Goal: Task Accomplishment & Management: Manage account settings

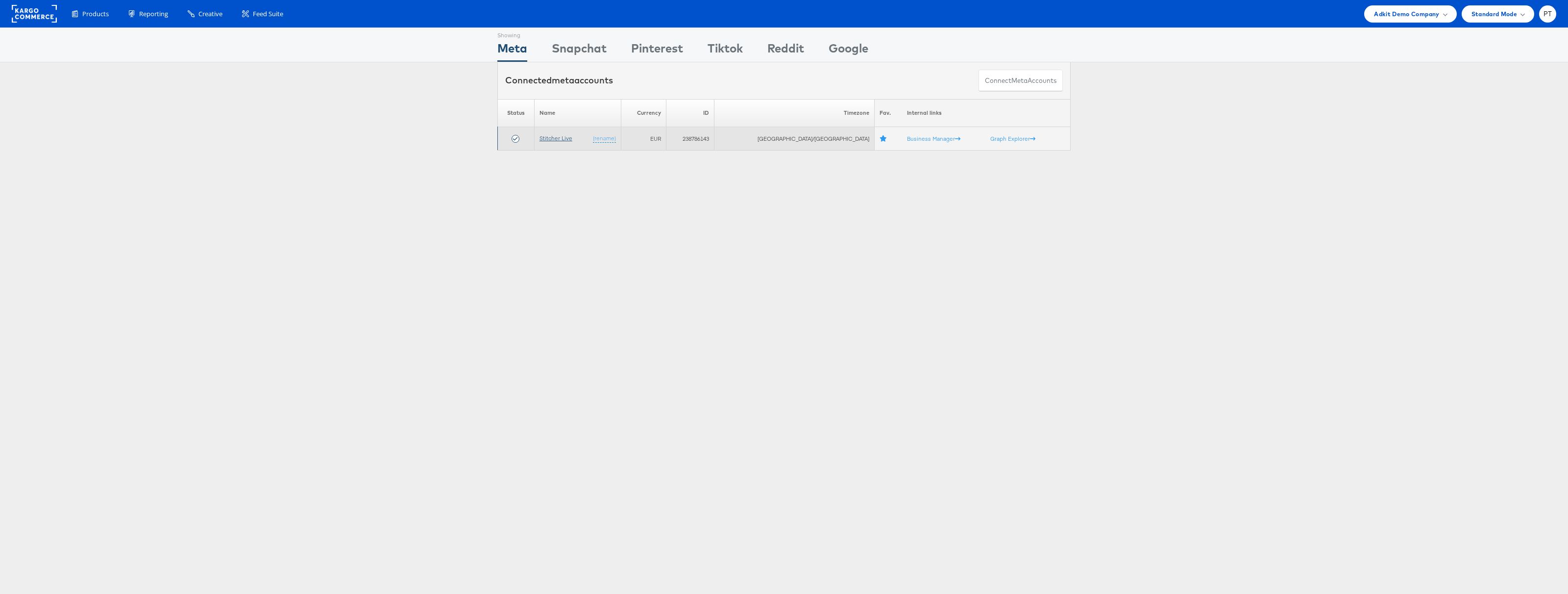
click at [566, 139] on link "Stitcher Live" at bounding box center [556, 138] width 33 height 7
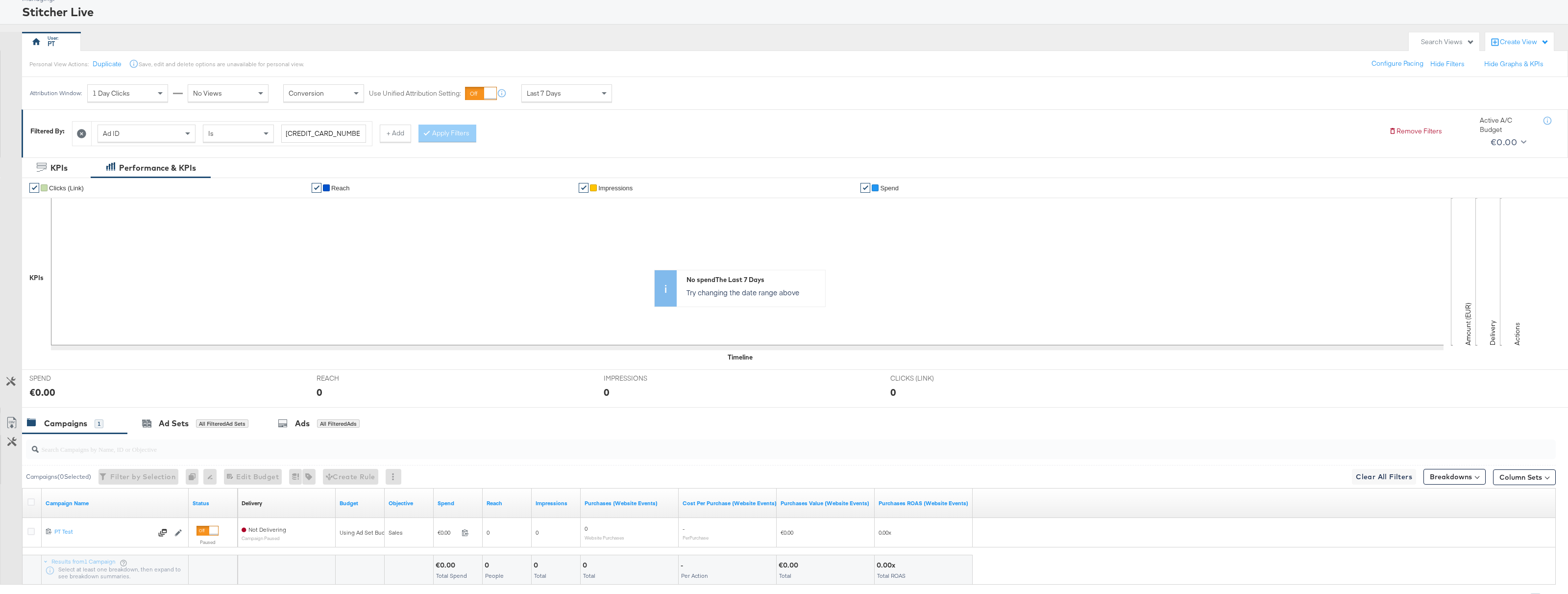
scroll to position [114, 0]
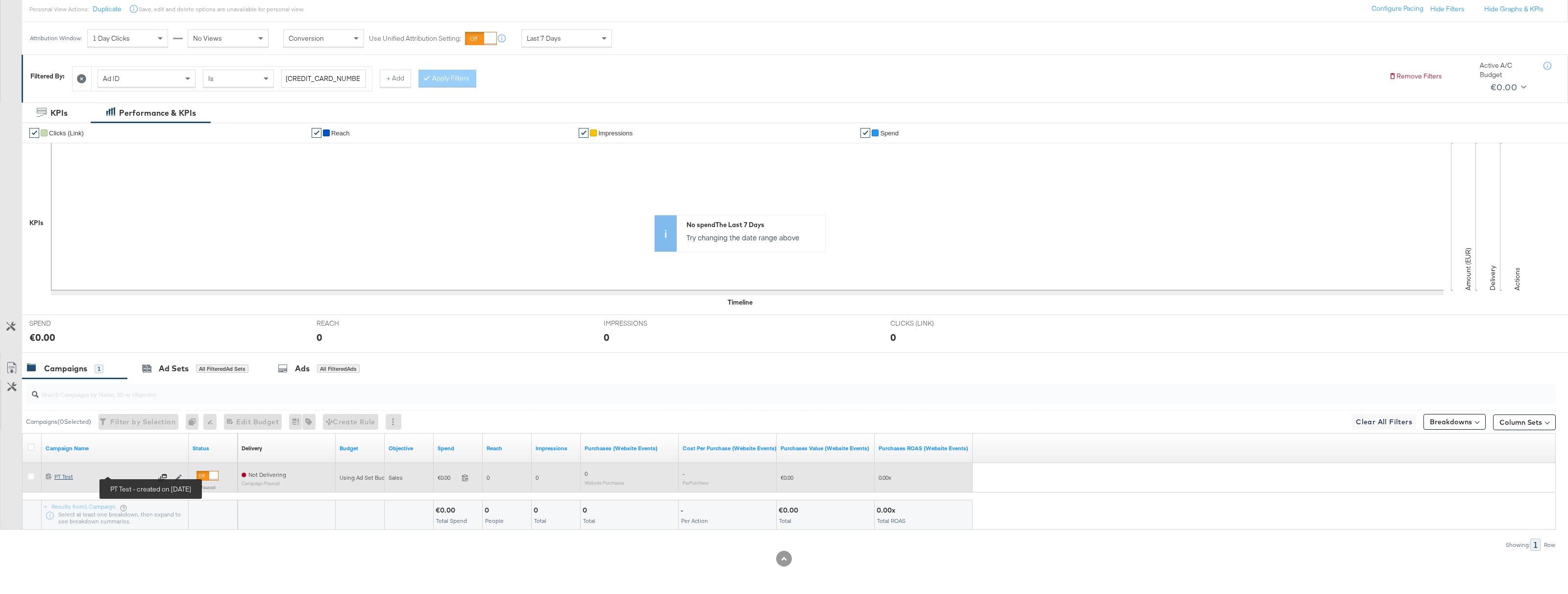
click at [65, 477] on div "PT Test PT Test" at bounding box center [103, 477] width 98 height 8
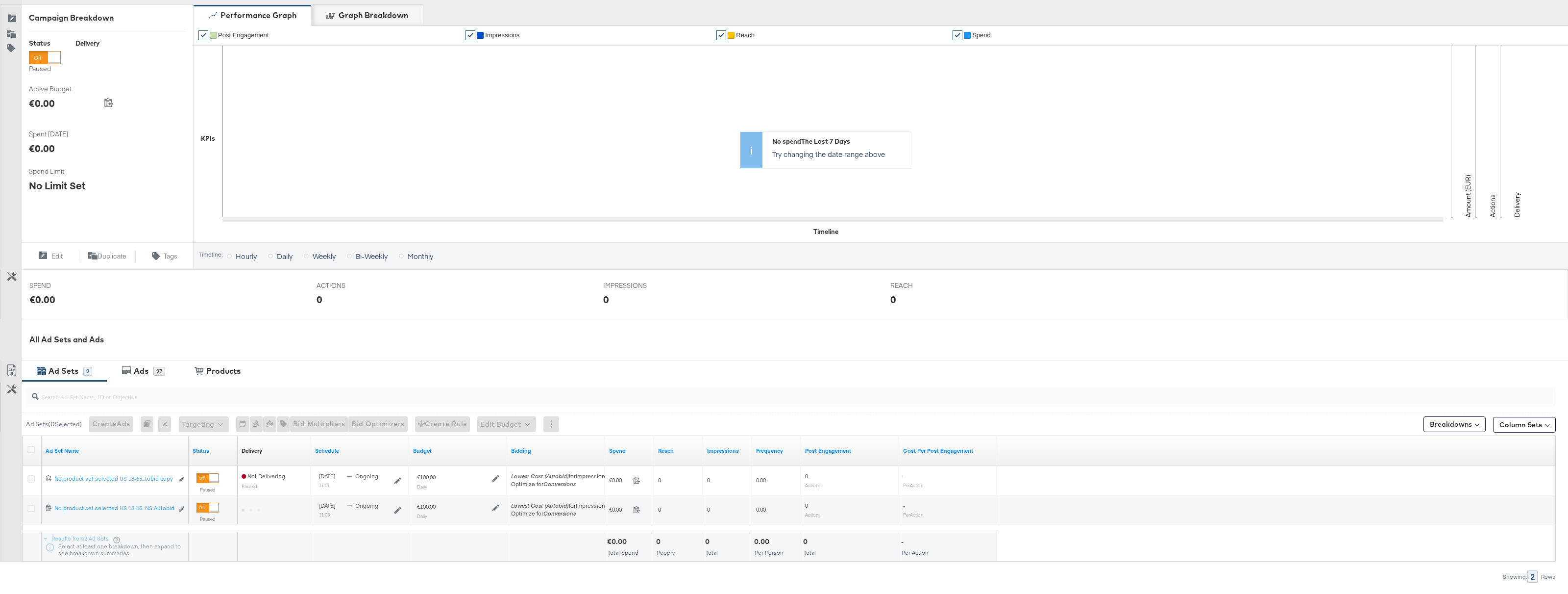
scroll to position [184, 0]
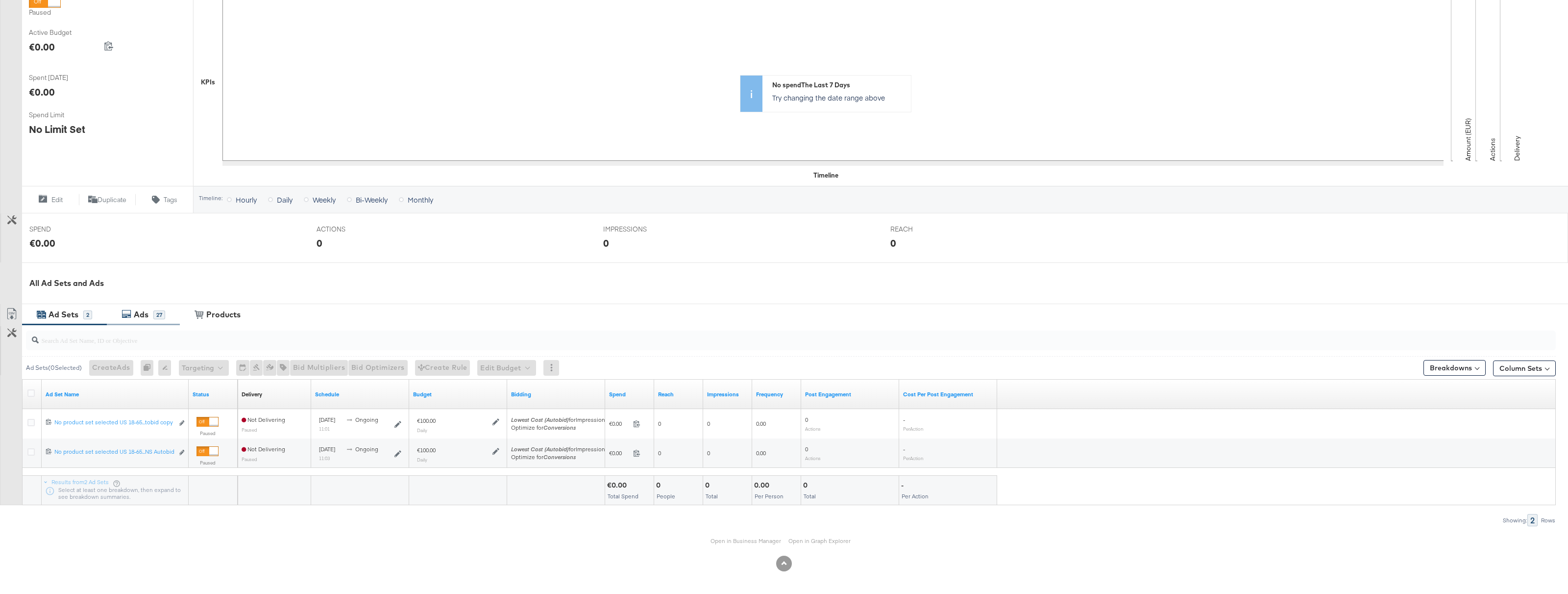
click at [144, 317] on div "Ads" at bounding box center [141, 314] width 15 height 11
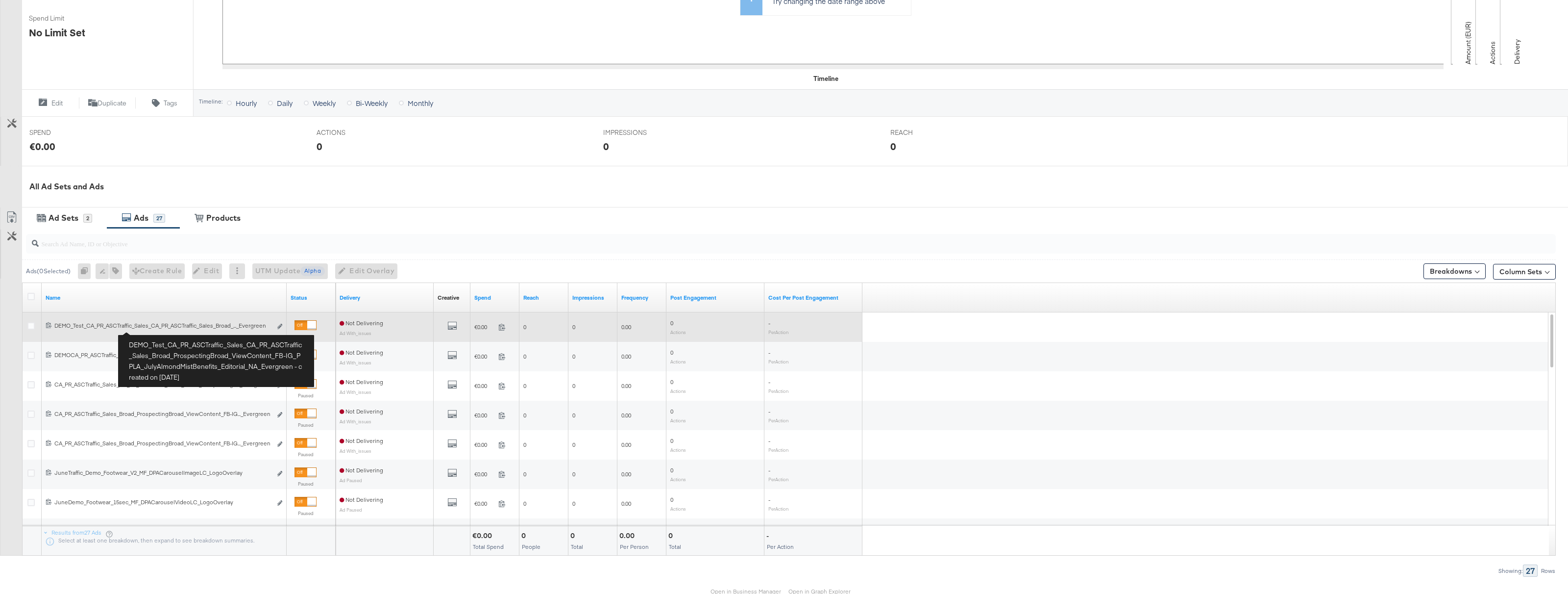
scroll to position [282, 0]
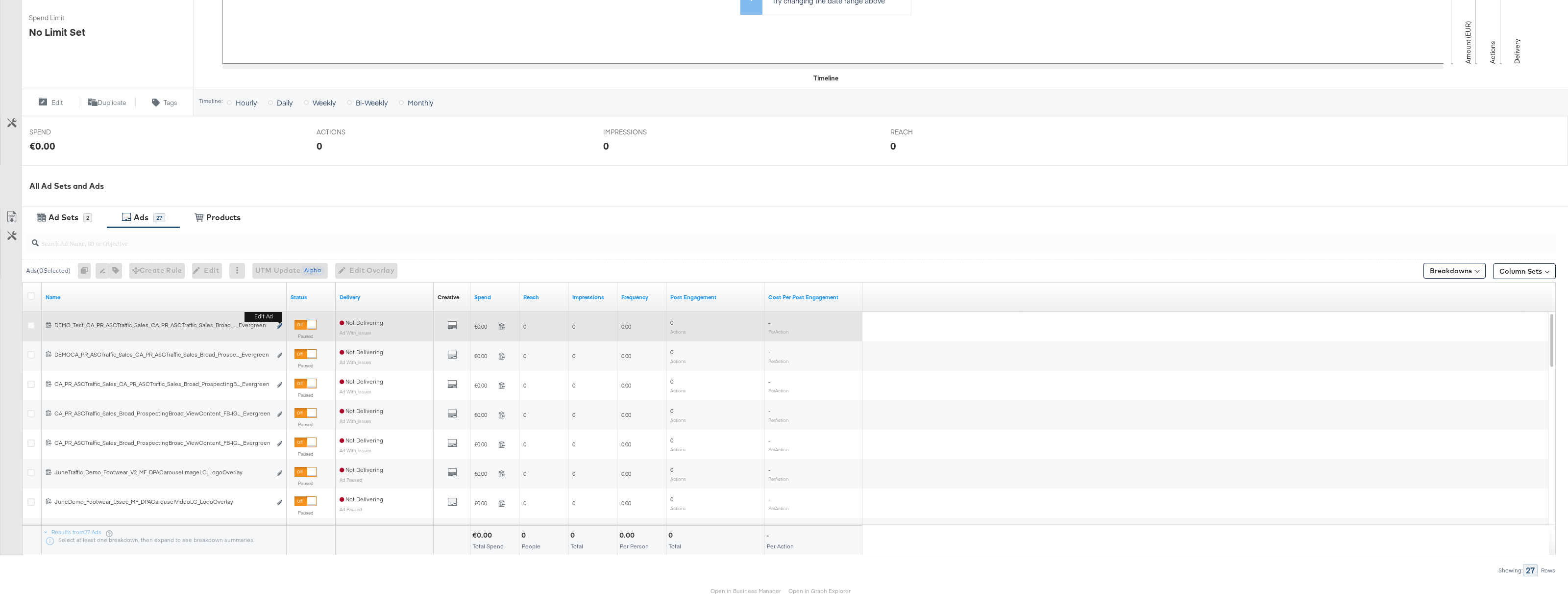
click at [279, 326] on icon "link" at bounding box center [280, 326] width 5 height 5
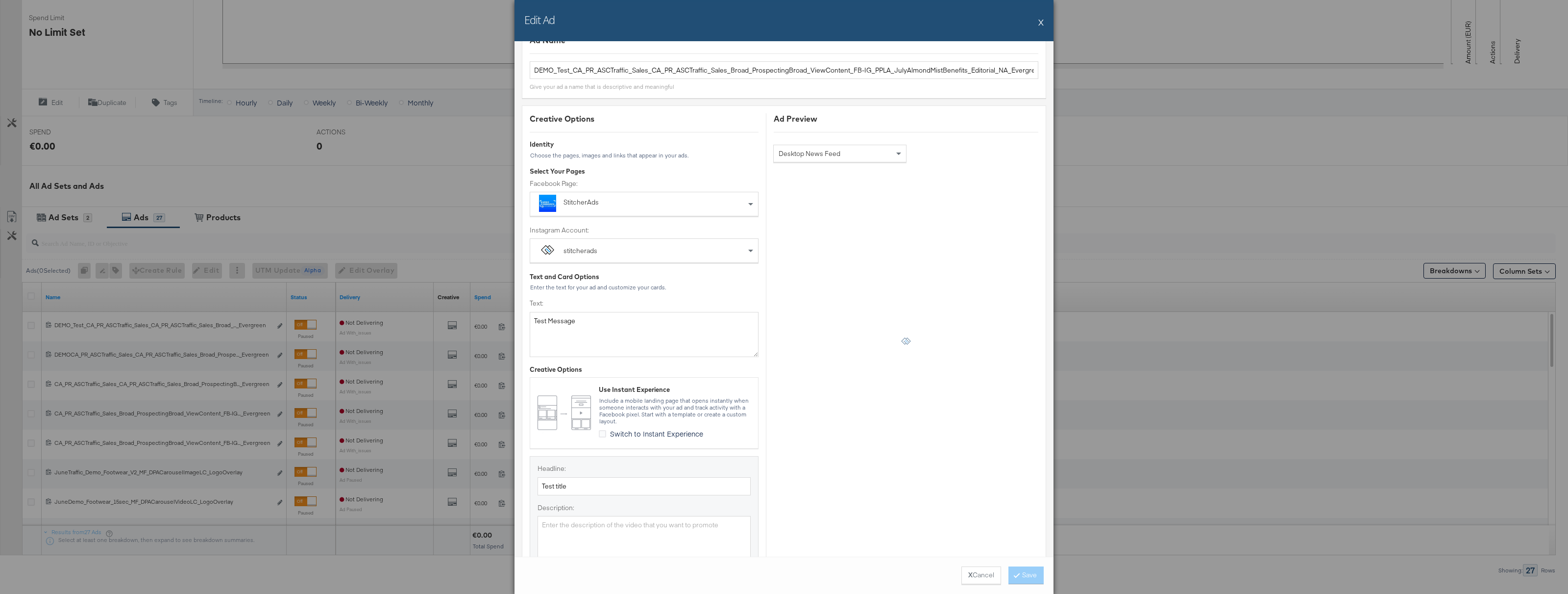
scroll to position [0, 0]
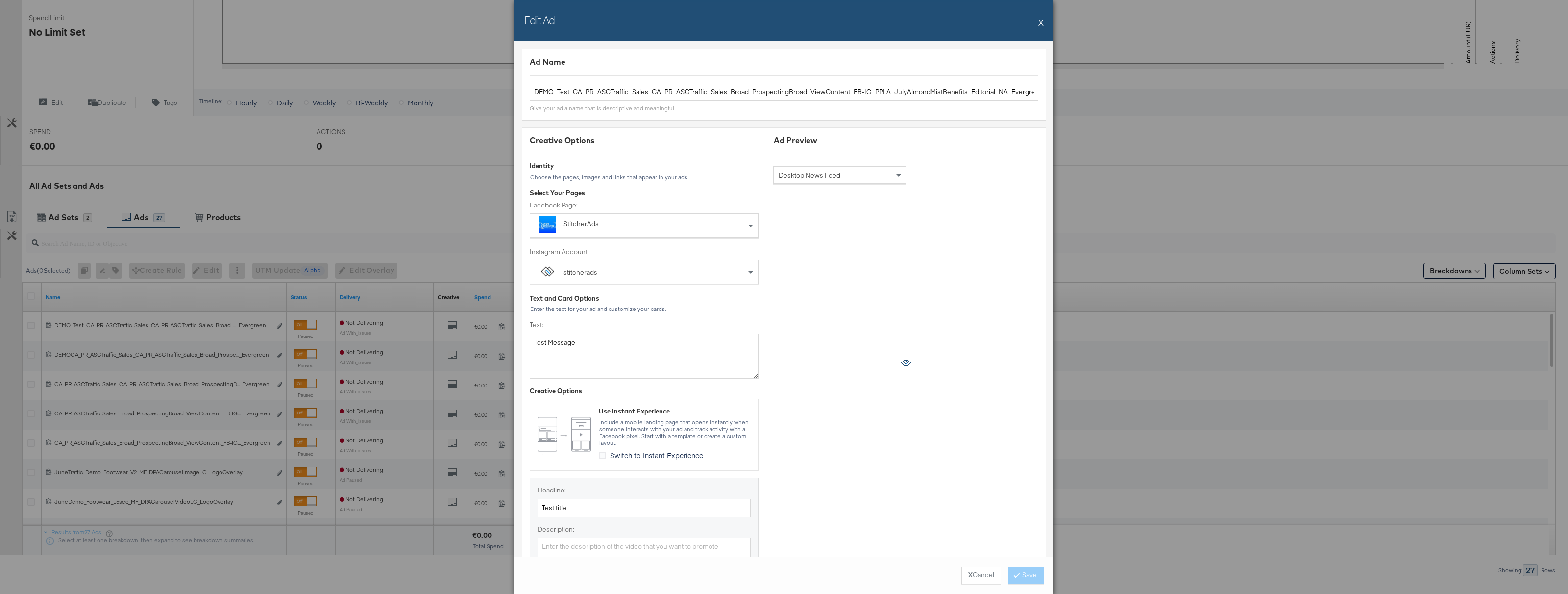
click at [1041, 23] on button "X" at bounding box center [1041, 21] width 5 height 19
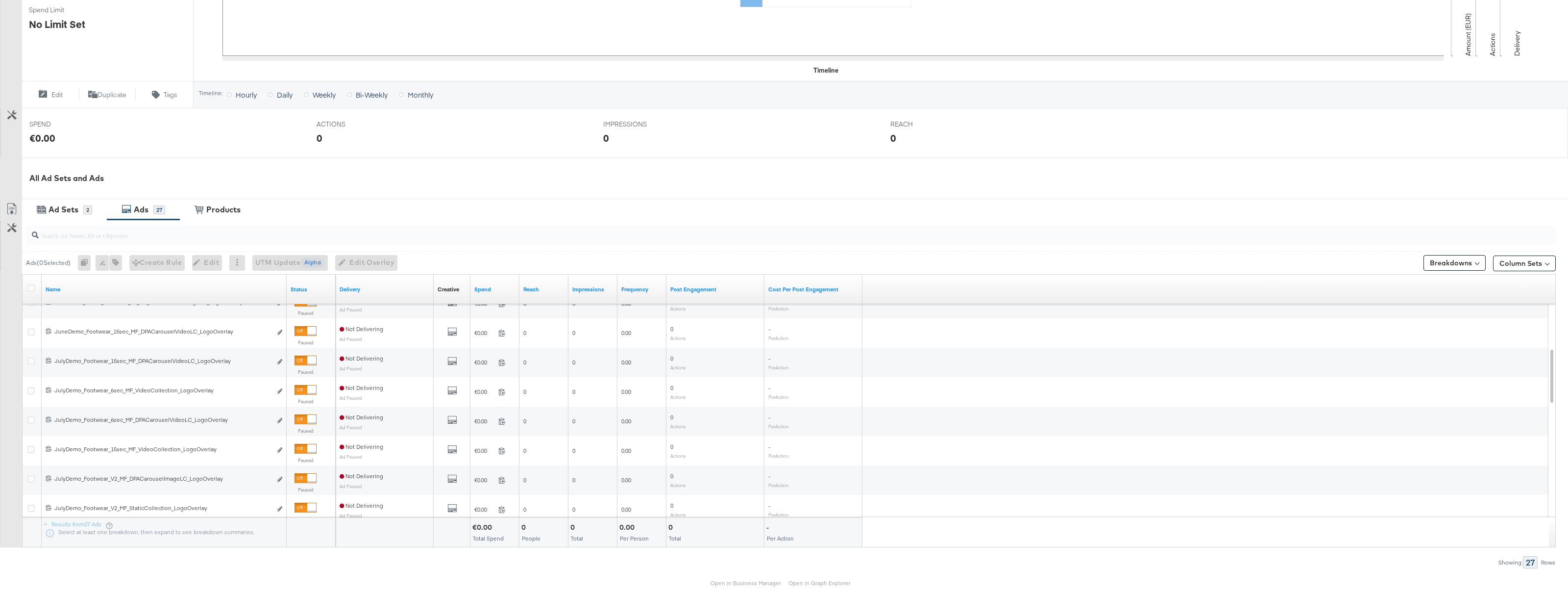
scroll to position [292, 0]
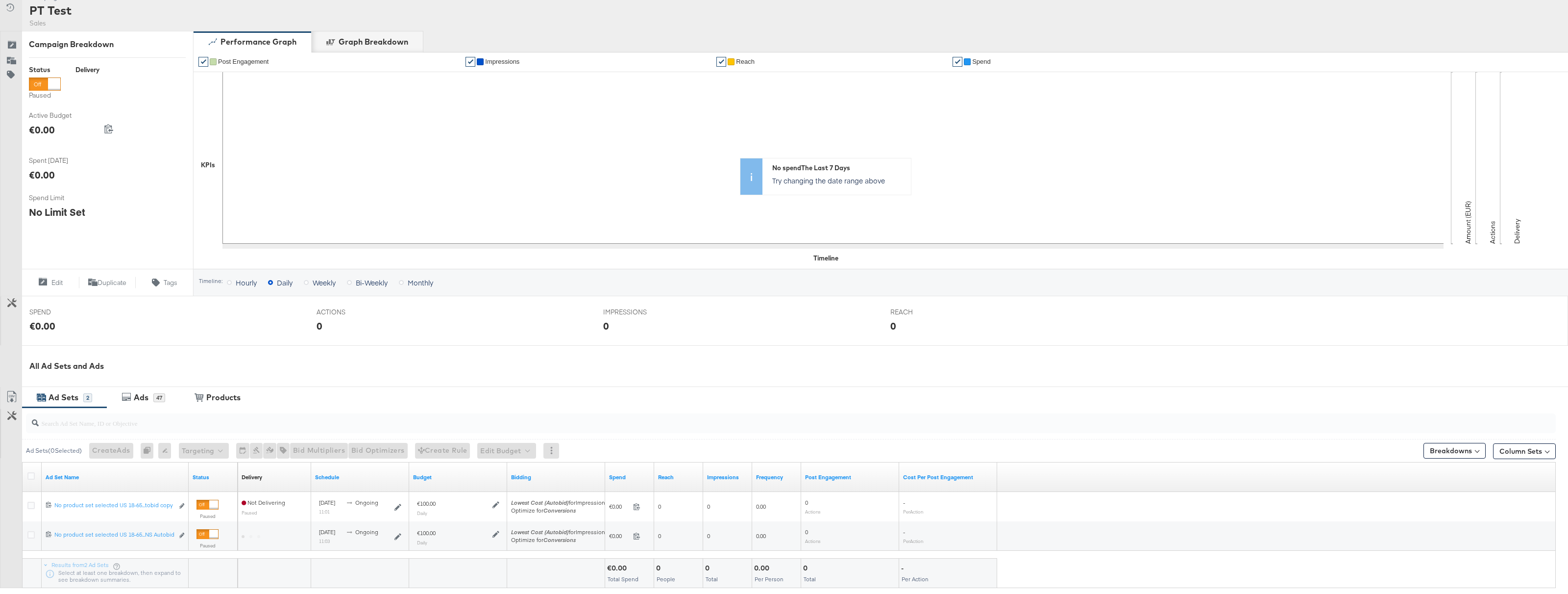
scroll to position [184, 0]
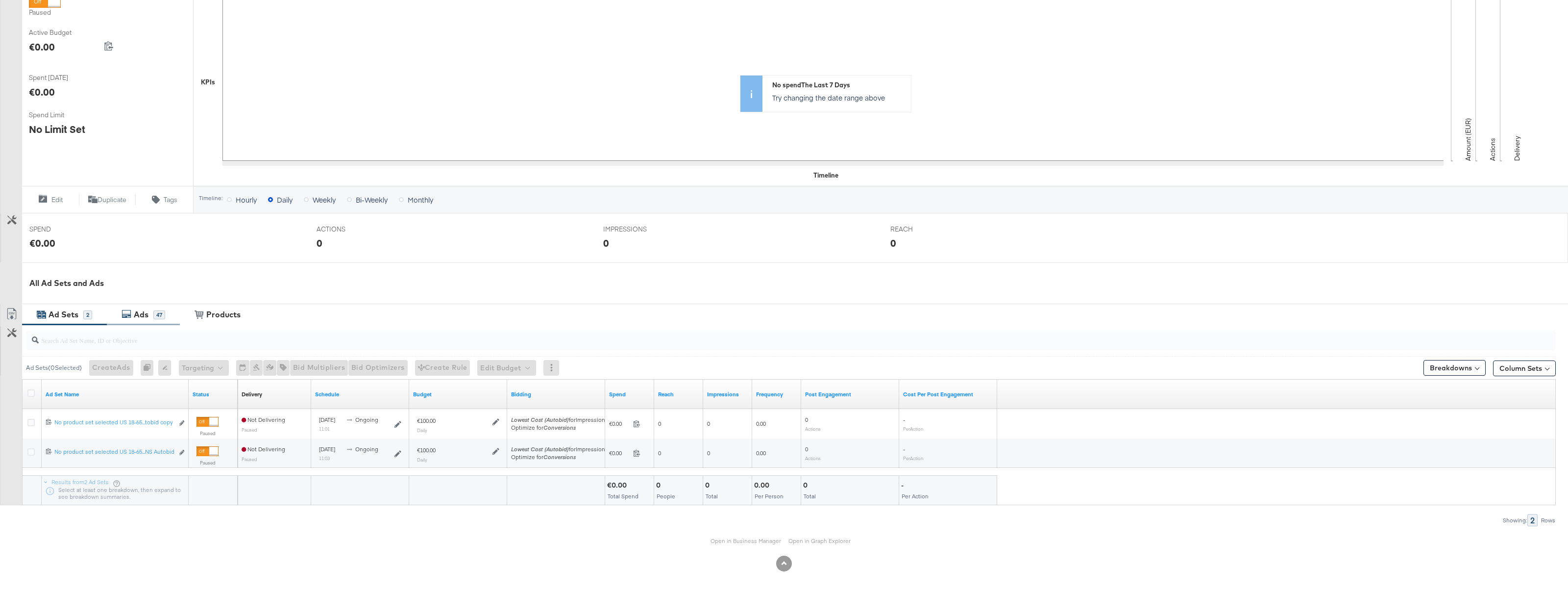
click at [147, 312] on div "Ads" at bounding box center [141, 314] width 15 height 11
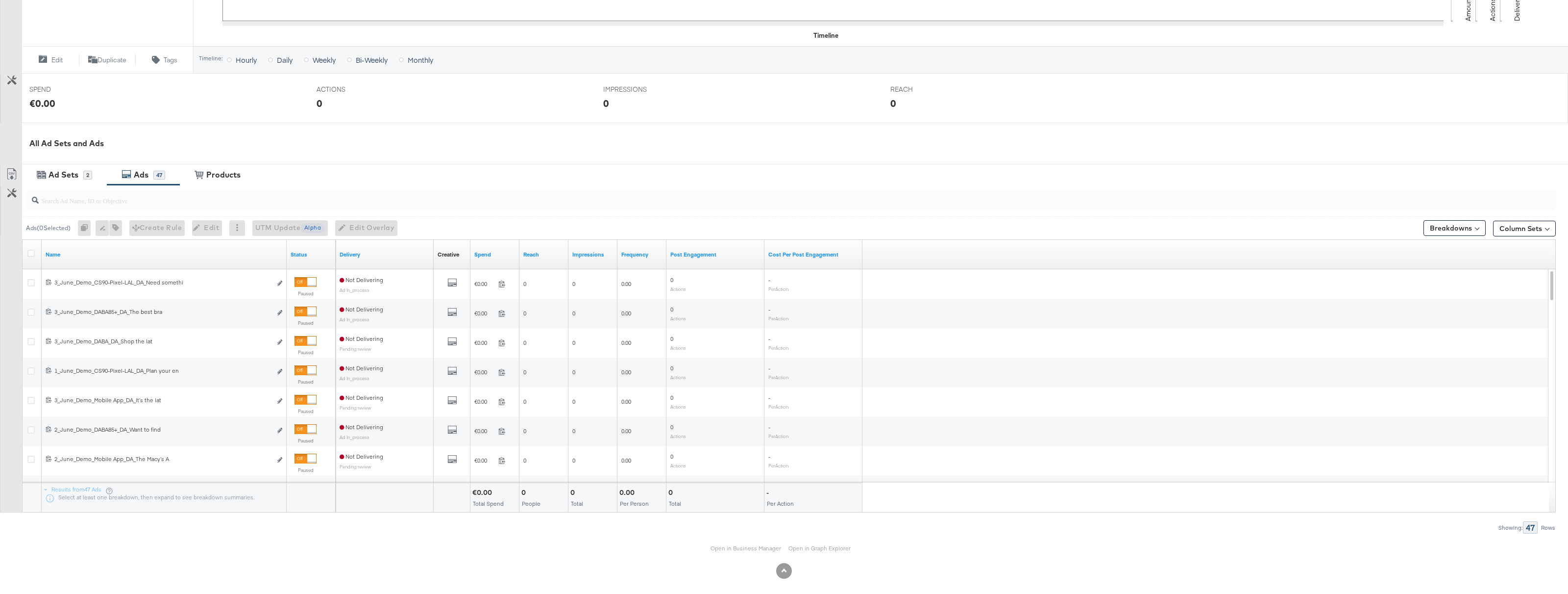
scroll to position [332, 0]
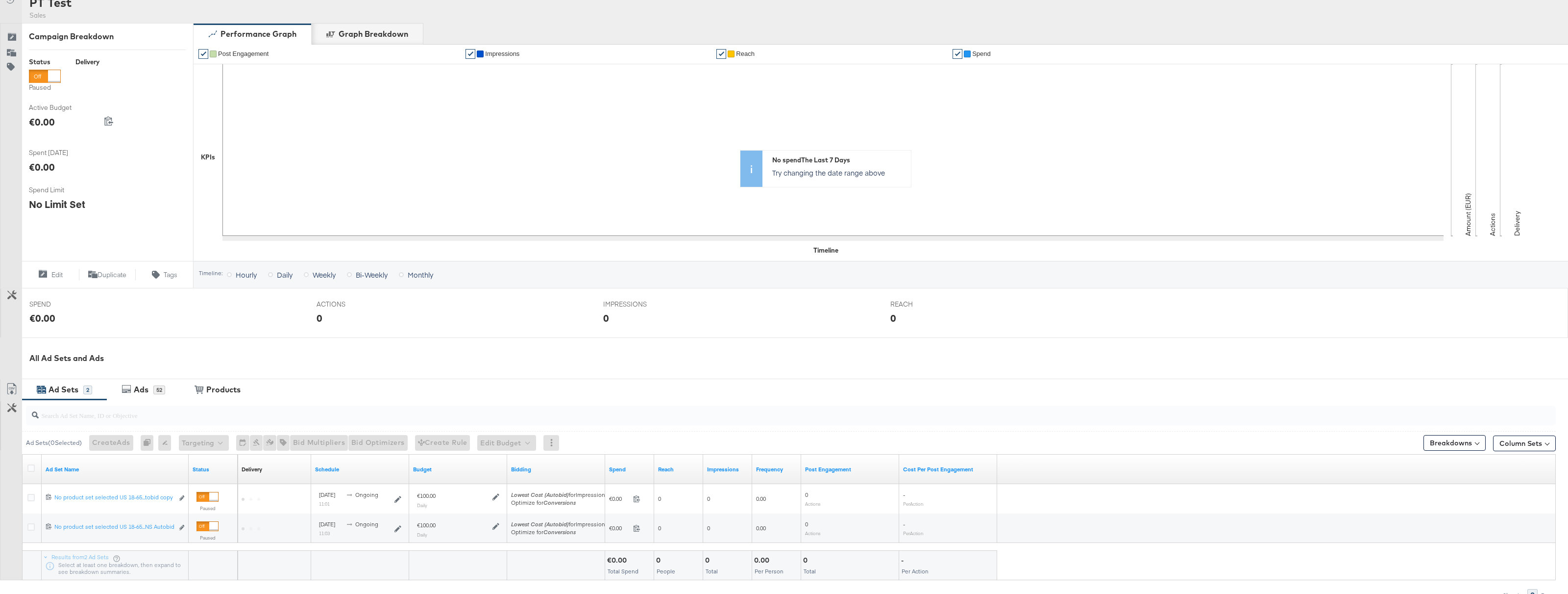
scroll to position [184, 0]
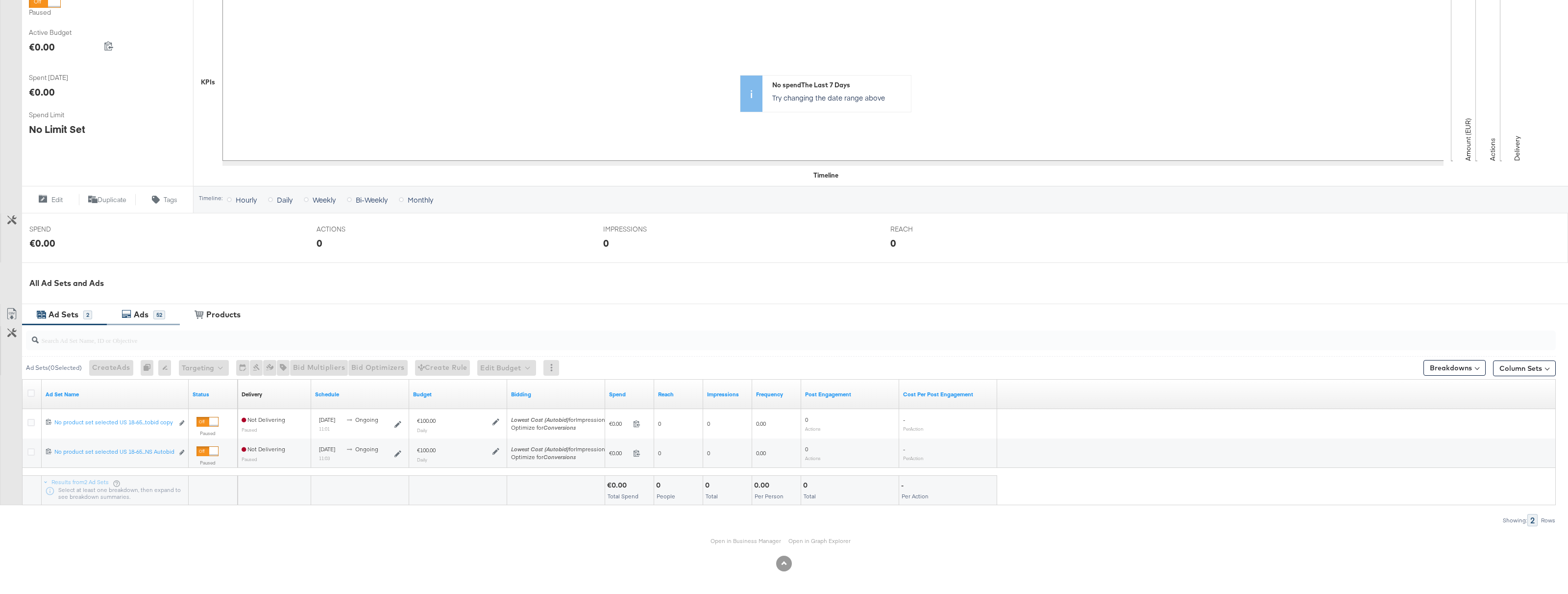
click at [142, 317] on div "Ads" at bounding box center [141, 314] width 15 height 11
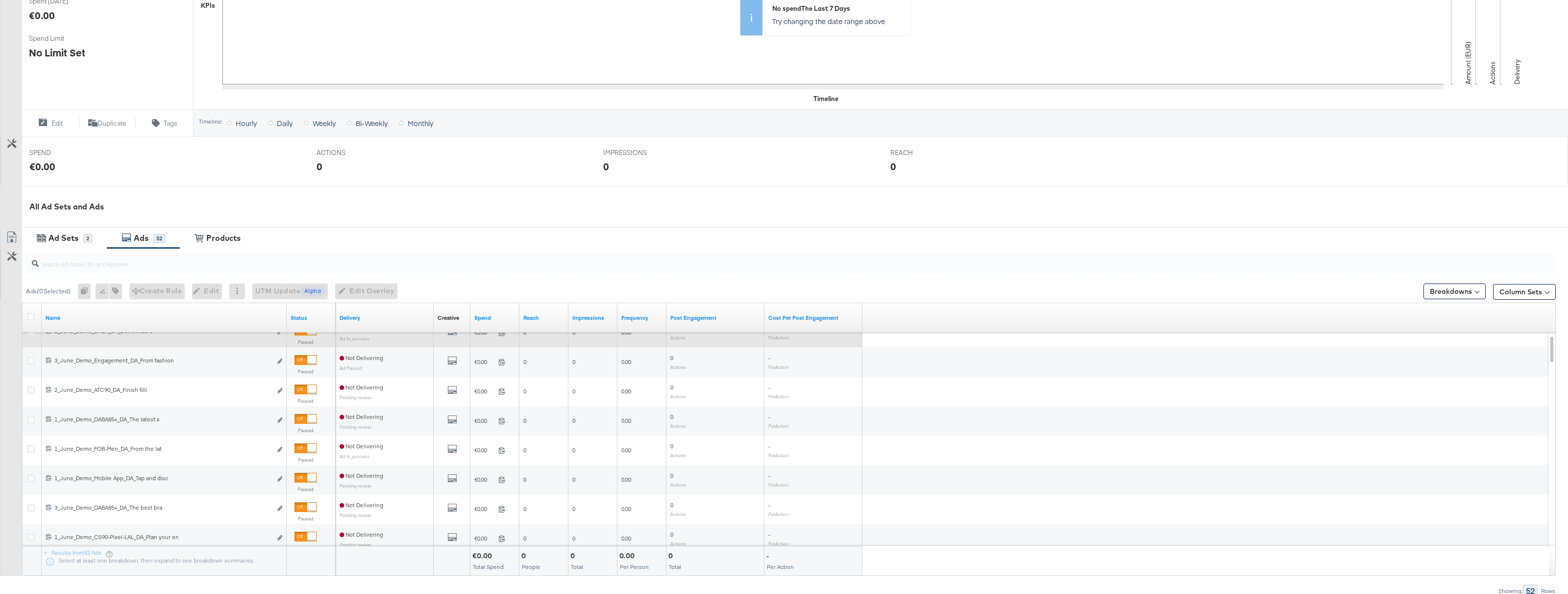
scroll to position [256, 0]
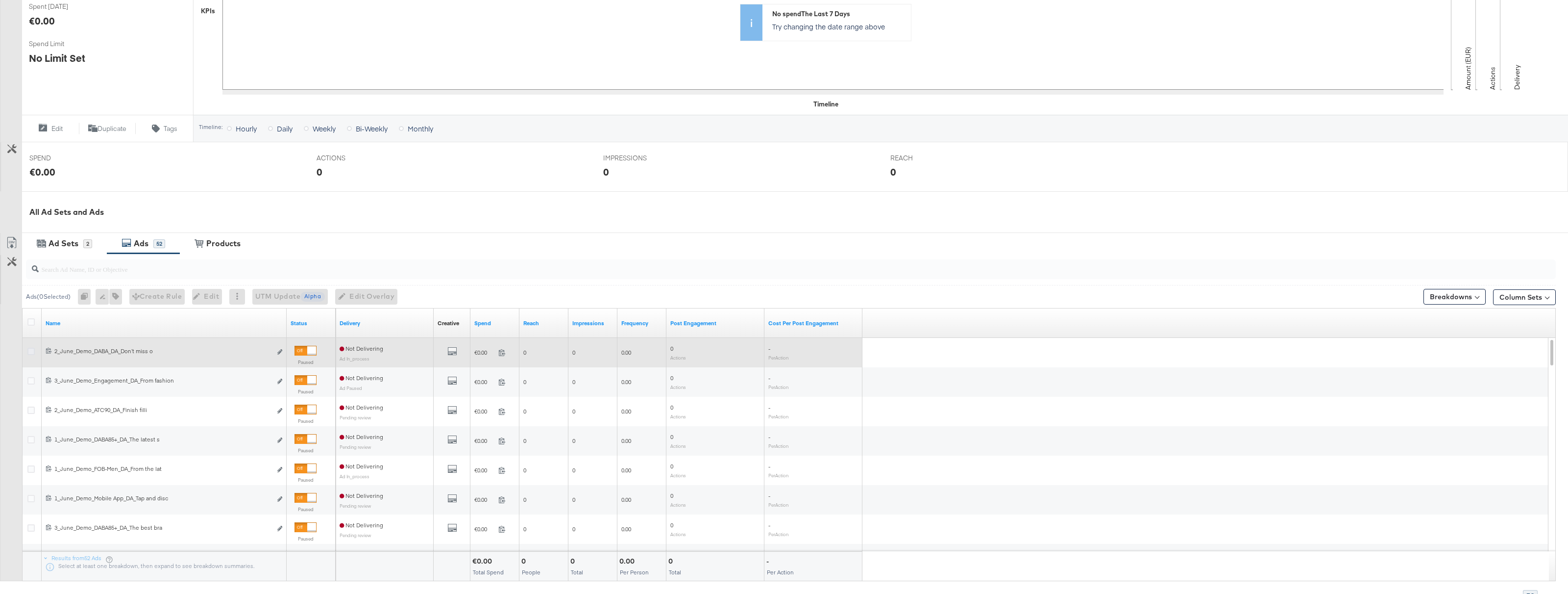
click at [33, 350] on icon at bounding box center [31, 351] width 7 height 7
click at [0, 0] on input "checkbox" at bounding box center [0, 0] width 0 height 0
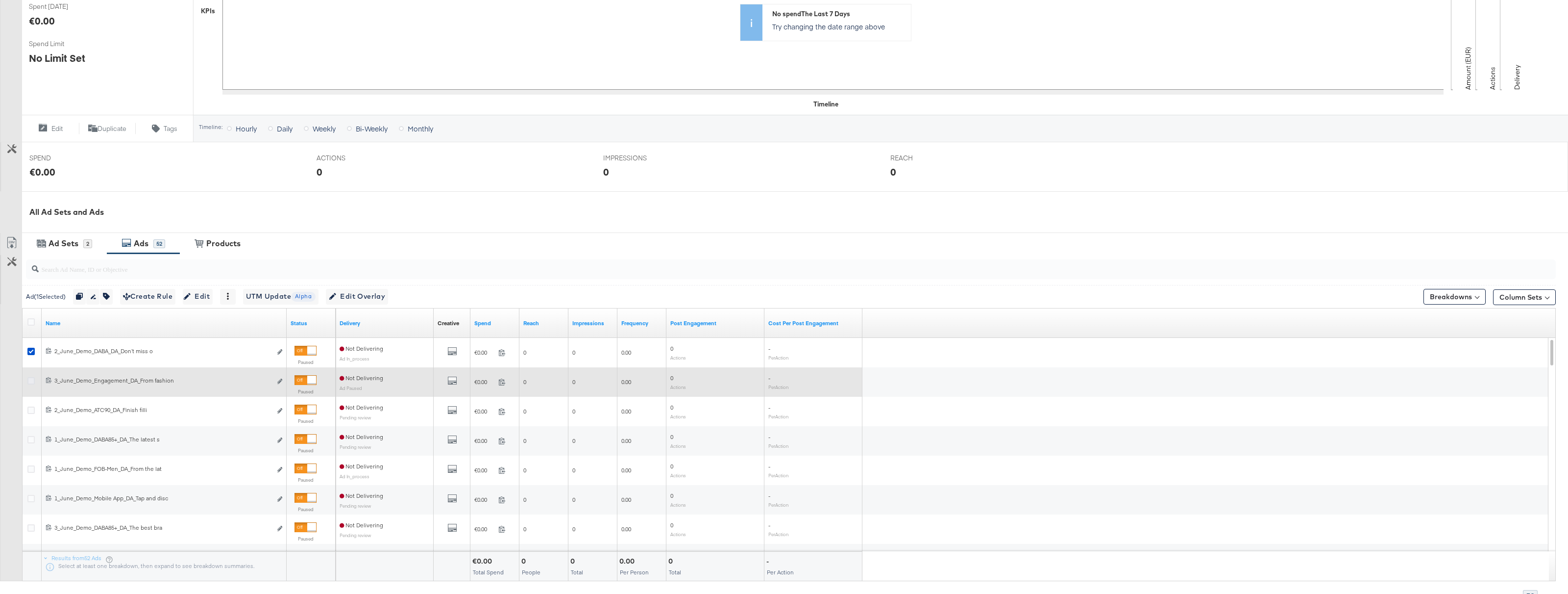
click at [31, 378] on icon at bounding box center [31, 380] width 7 height 7
click at [0, 0] on input "checkbox" at bounding box center [0, 0] width 0 height 0
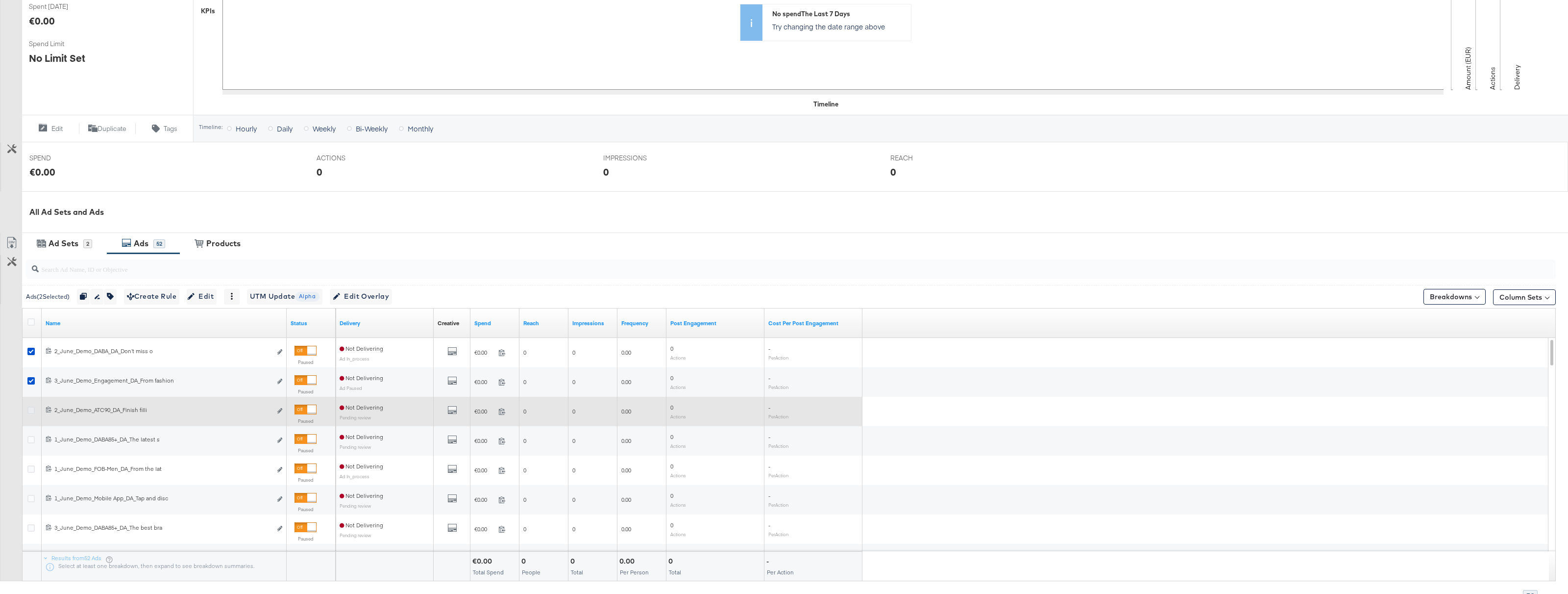
click at [29, 407] on icon at bounding box center [31, 410] width 7 height 7
click at [0, 0] on input "checkbox" at bounding box center [0, 0] width 0 height 0
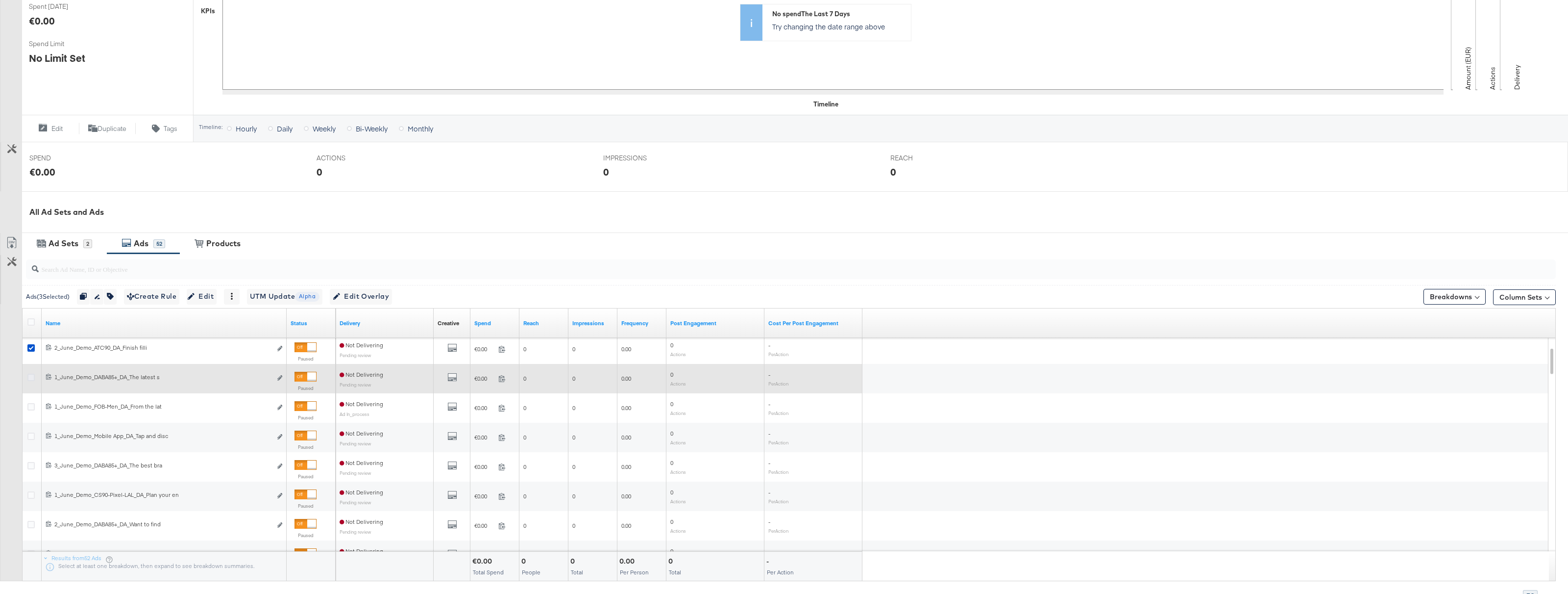
click at [27, 376] on icon at bounding box center [31, 377] width 7 height 7
click at [0, 0] on input "checkbox" at bounding box center [0, 0] width 0 height 0
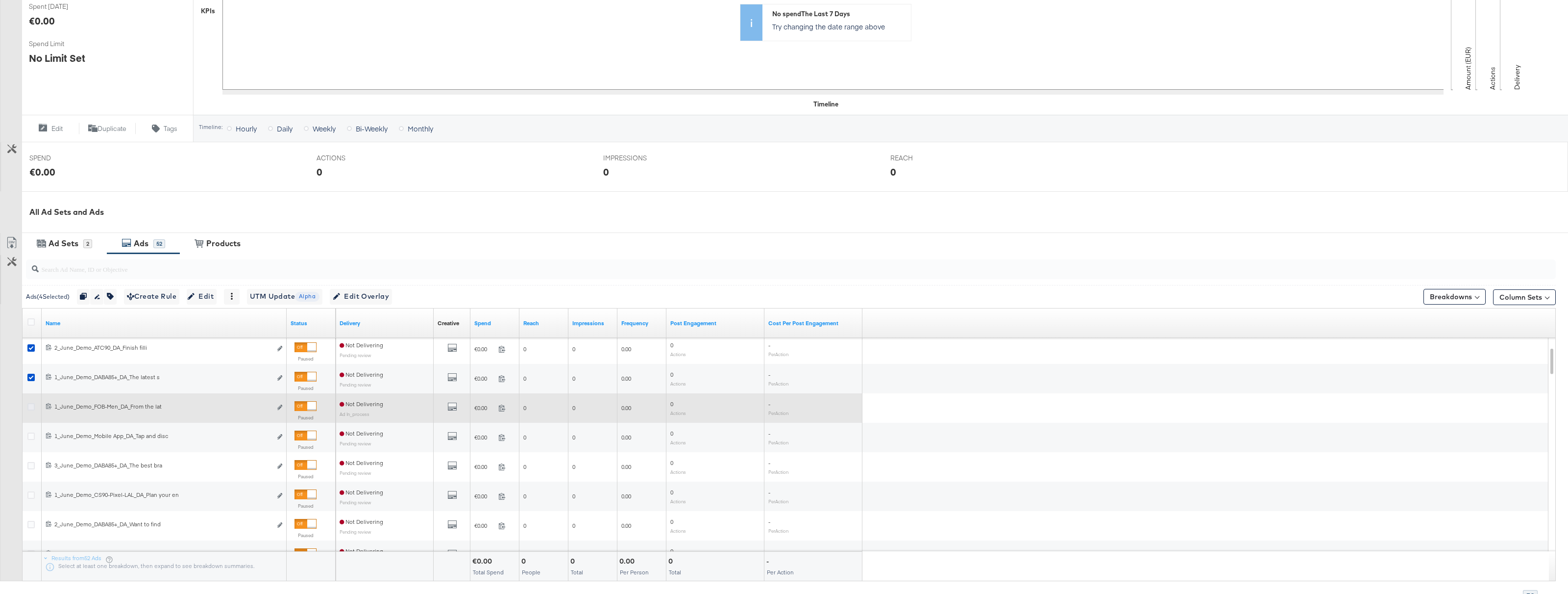
click at [33, 403] on icon at bounding box center [31, 406] width 7 height 7
click at [0, 0] on input "checkbox" at bounding box center [0, 0] width 0 height 0
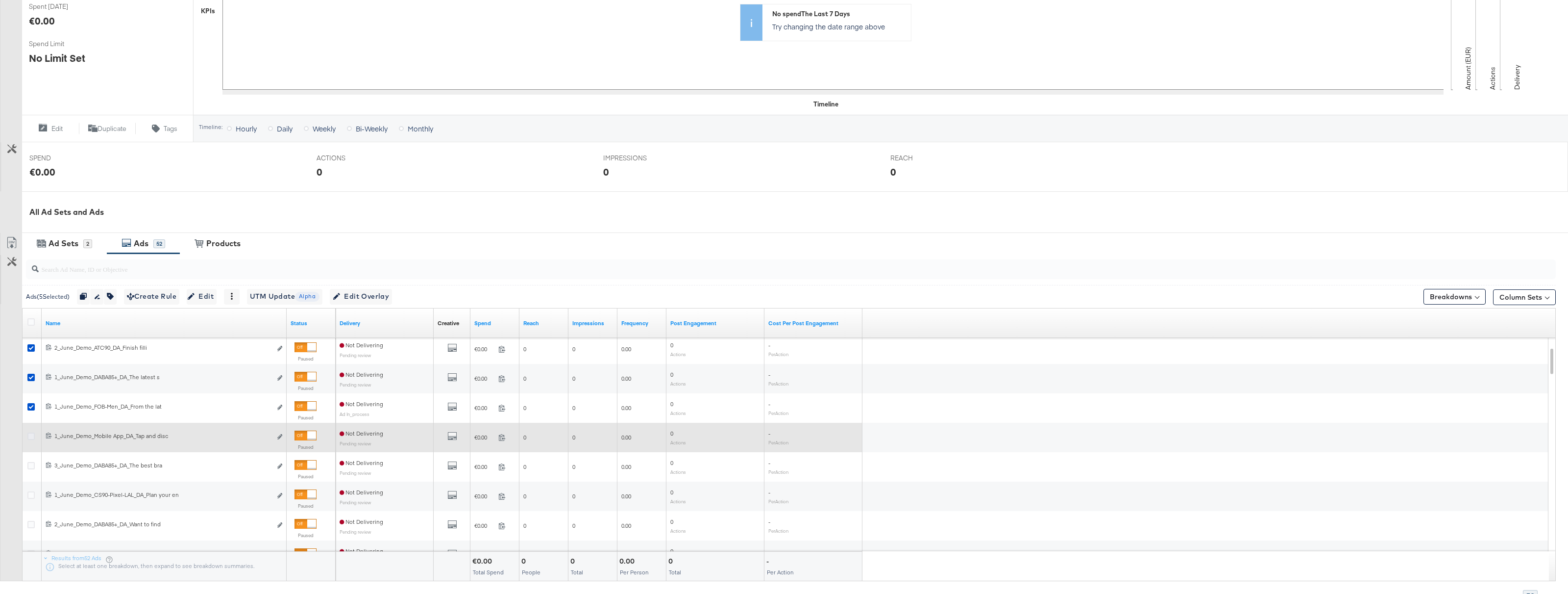
click at [30, 436] on icon at bounding box center [31, 436] width 7 height 7
click at [0, 0] on input "checkbox" at bounding box center [0, 0] width 0 height 0
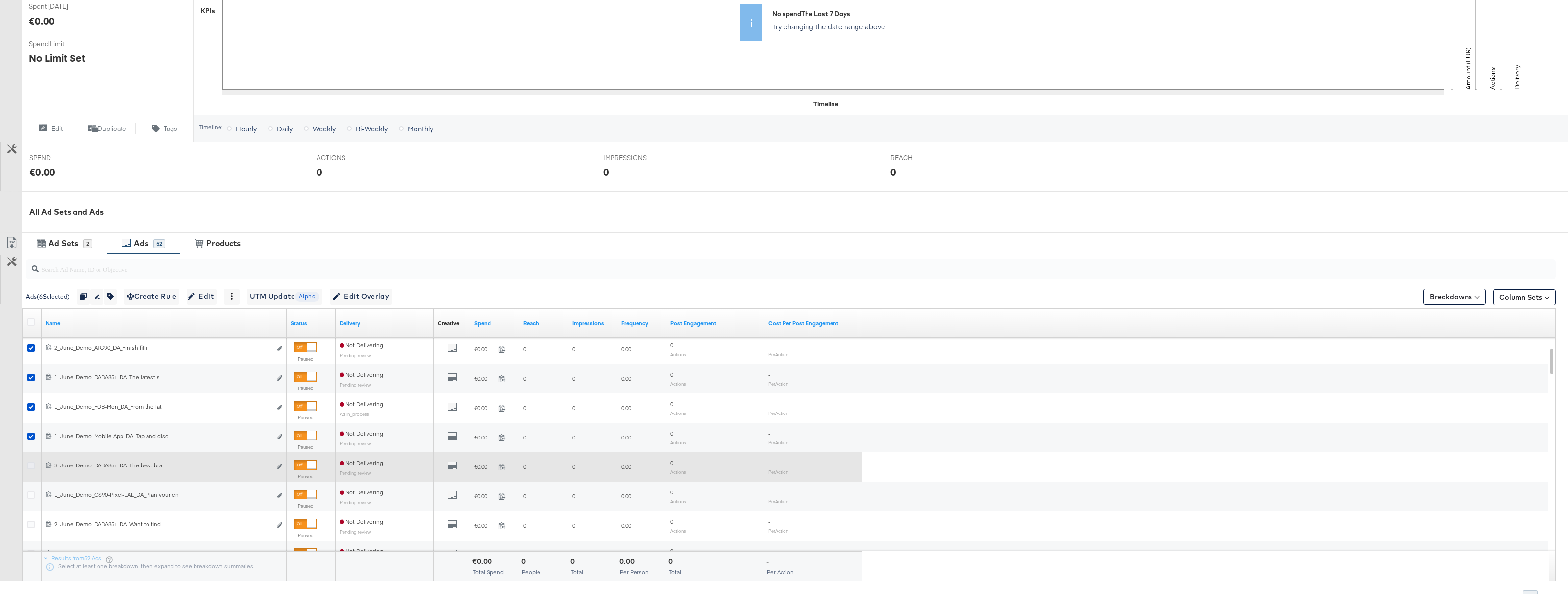
click at [33, 462] on icon at bounding box center [31, 465] width 7 height 7
click at [0, 0] on input "checkbox" at bounding box center [0, 0] width 0 height 0
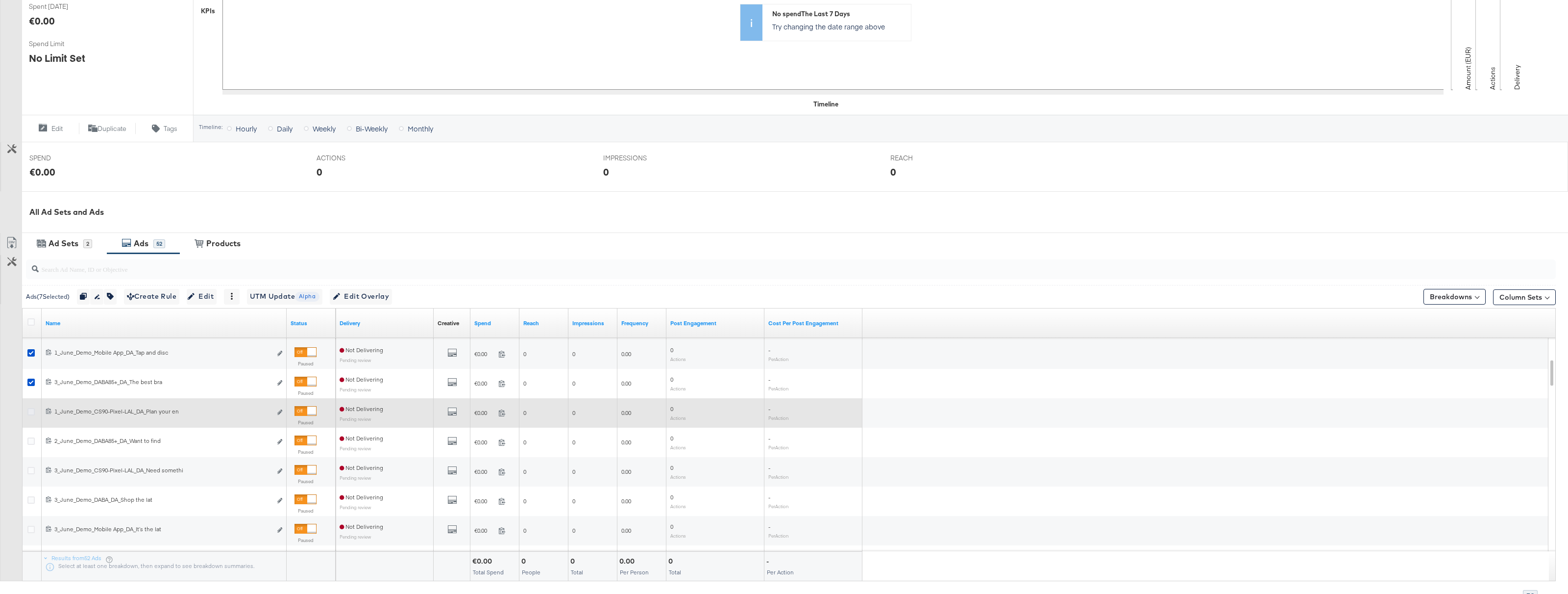
click at [34, 414] on div at bounding box center [32, 413] width 10 height 10
click at [31, 410] on icon at bounding box center [31, 412] width 7 height 7
click at [0, 0] on input "checkbox" at bounding box center [0, 0] width 0 height 0
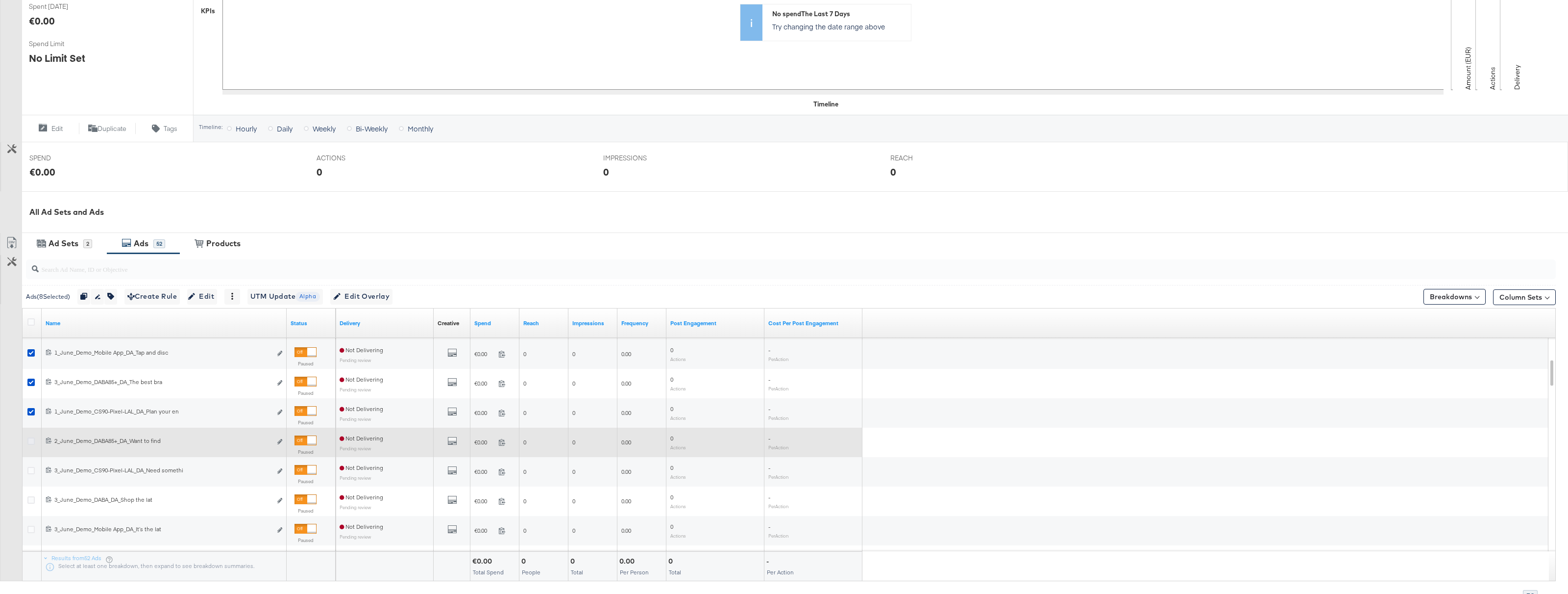
click at [32, 444] on icon at bounding box center [31, 441] width 7 height 7
click at [0, 0] on input "checkbox" at bounding box center [0, 0] width 0 height 0
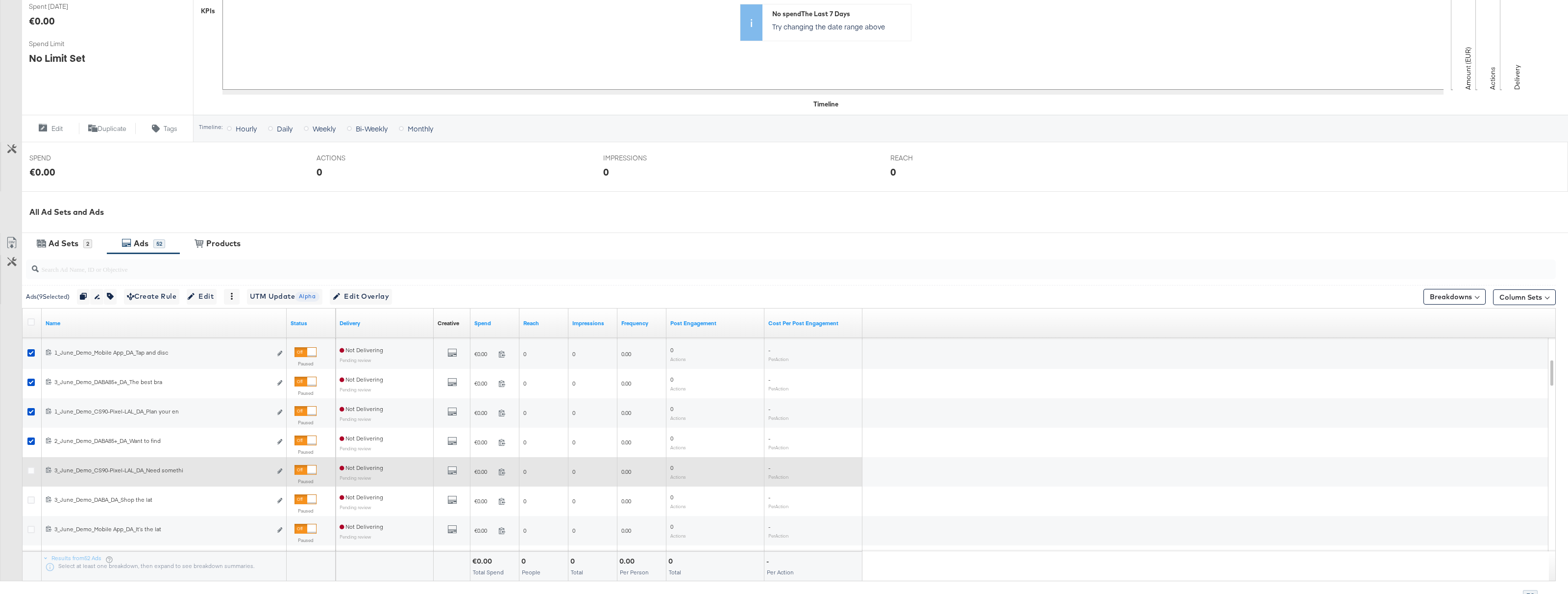
click at [31, 461] on div at bounding box center [32, 471] width 18 height 29
click at [33, 469] on icon at bounding box center [31, 470] width 7 height 7
click at [0, 0] on input "checkbox" at bounding box center [0, 0] width 0 height 0
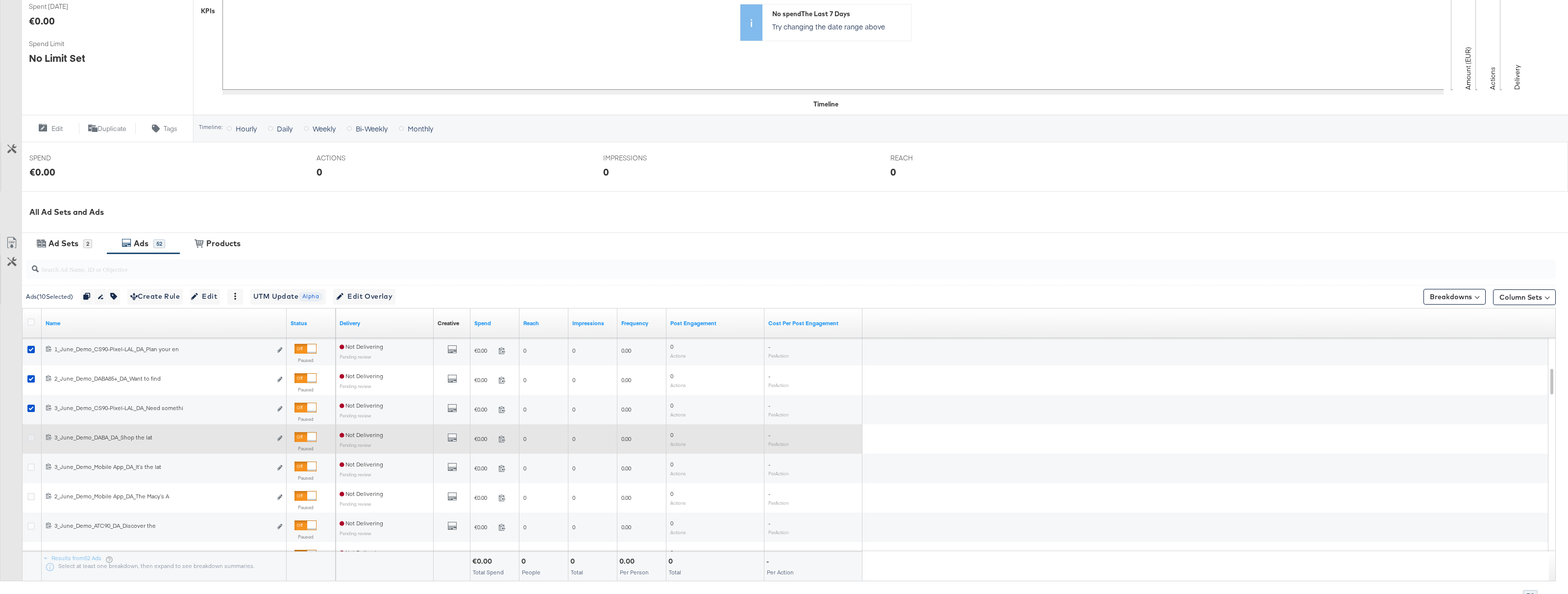
click at [33, 439] on icon at bounding box center [31, 438] width 7 height 7
click at [0, 0] on input "checkbox" at bounding box center [0, 0] width 0 height 0
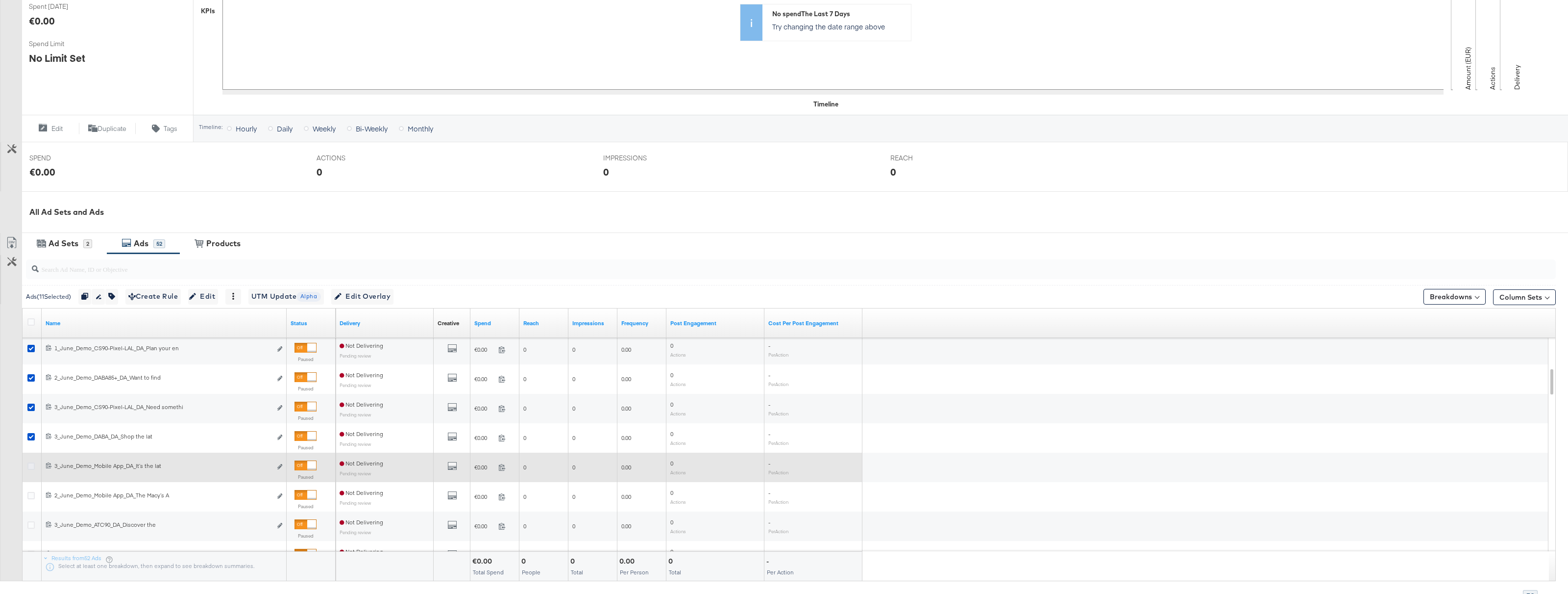
click at [32, 467] on icon at bounding box center [31, 465] width 7 height 7
click at [0, 0] on input "checkbox" at bounding box center [0, 0] width 0 height 0
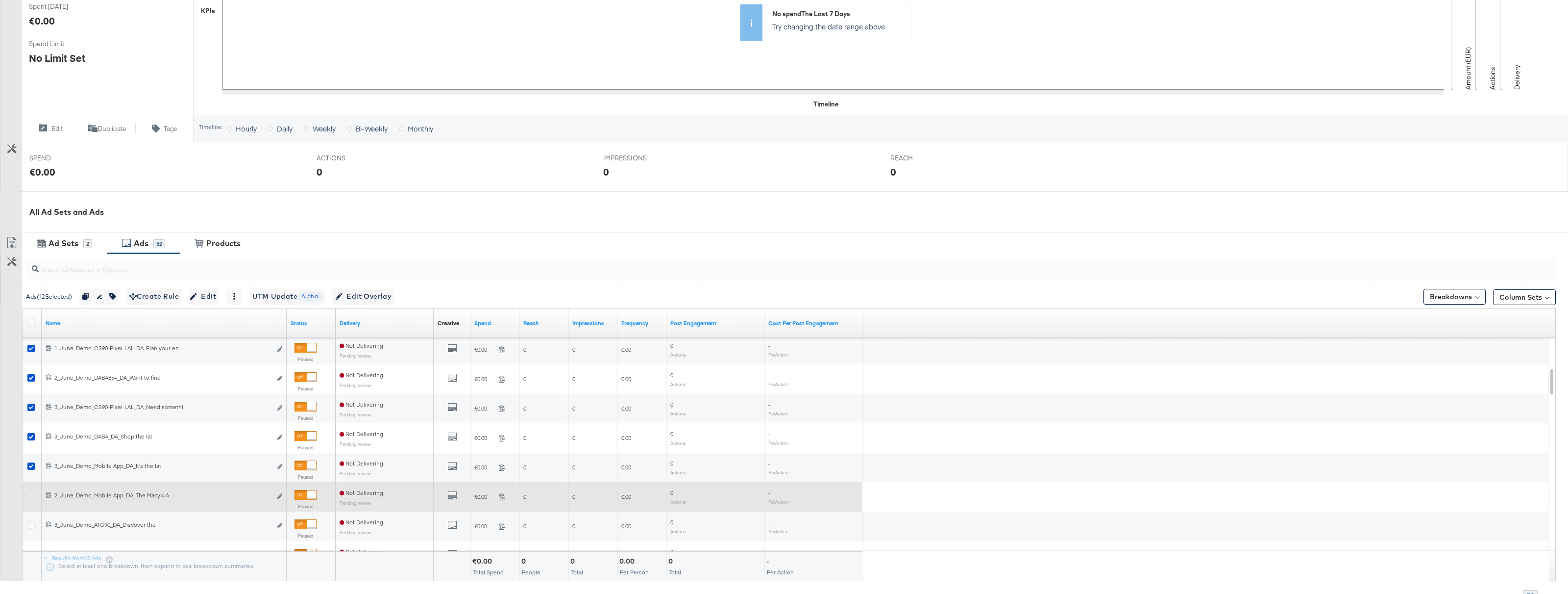
click at [32, 493] on icon at bounding box center [31, 495] width 7 height 7
click at [0, 0] on input "checkbox" at bounding box center [0, 0] width 0 height 0
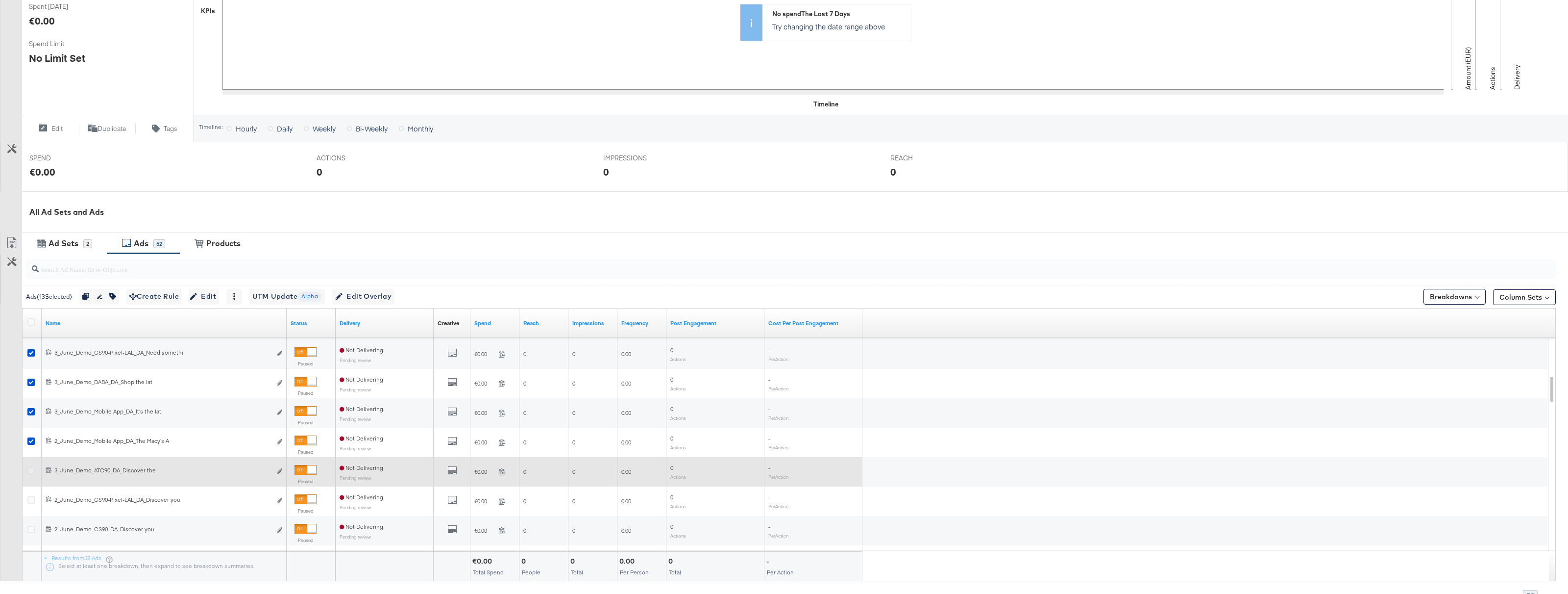
click at [33, 473] on icon at bounding box center [31, 470] width 7 height 7
click at [0, 0] on input "checkbox" at bounding box center [0, 0] width 0 height 0
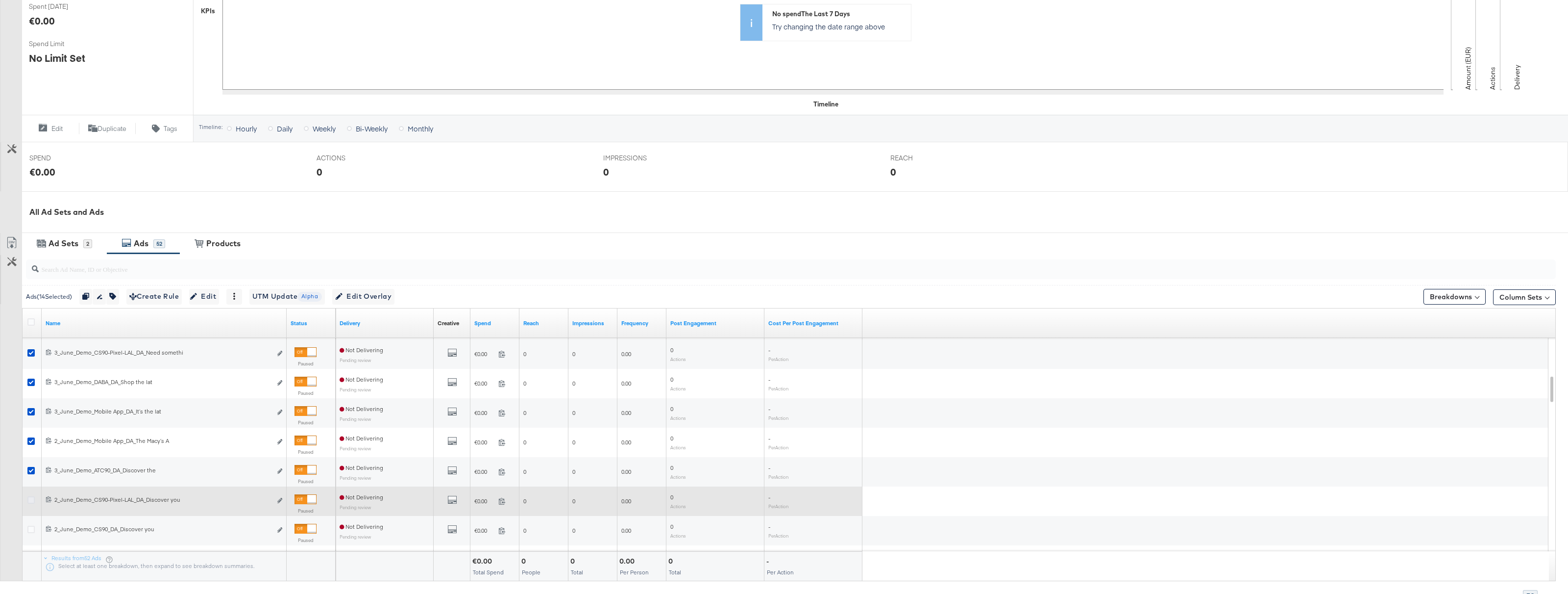
click at [32, 497] on icon at bounding box center [31, 499] width 7 height 7
click at [0, 0] on input "checkbox" at bounding box center [0, 0] width 0 height 0
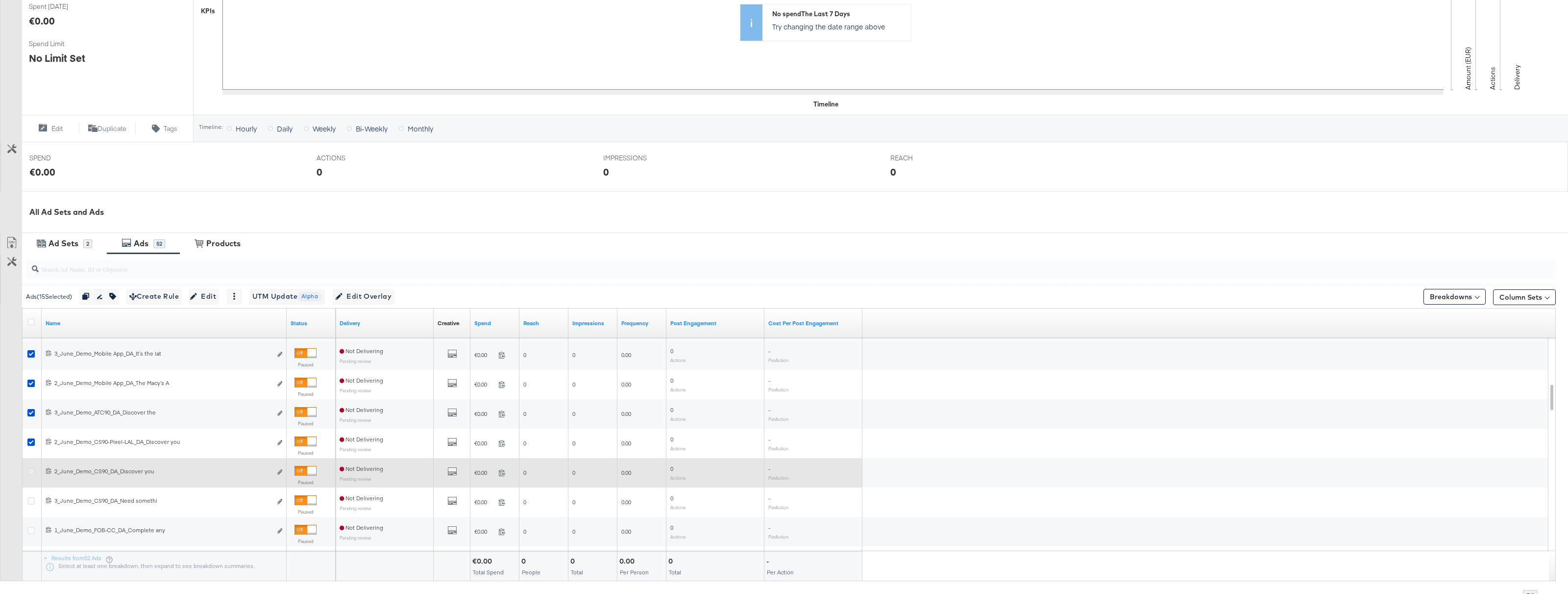
click at [33, 475] on icon at bounding box center [31, 471] width 7 height 7
click at [0, 0] on input "checkbox" at bounding box center [0, 0] width 0 height 0
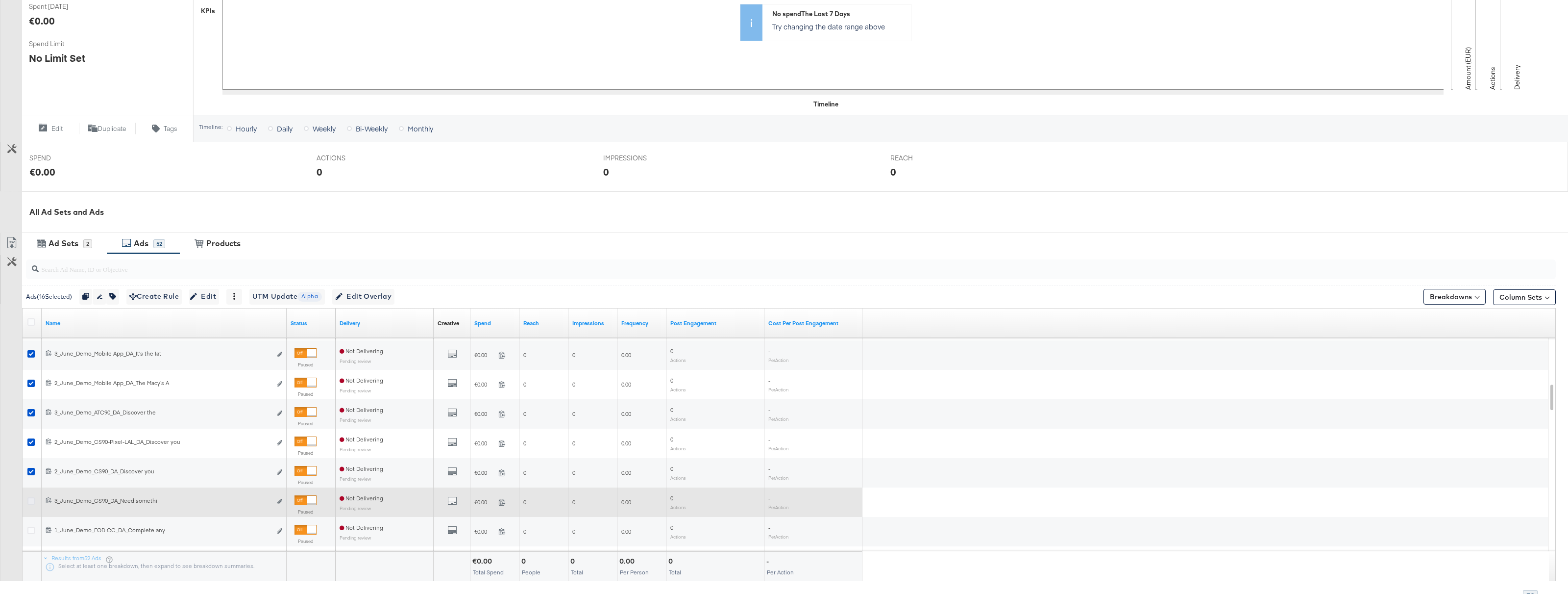
click at [31, 499] on icon at bounding box center [31, 501] width 7 height 7
click at [0, 0] on input "checkbox" at bounding box center [0, 0] width 0 height 0
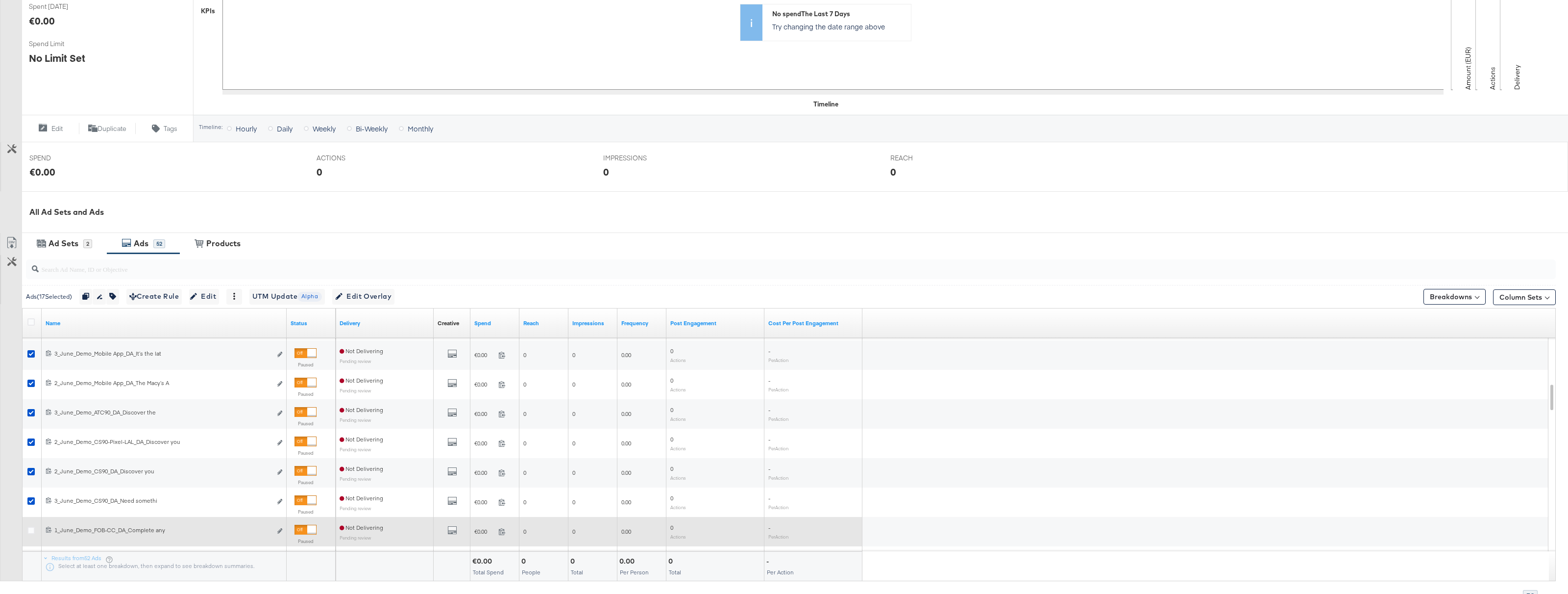
drag, startPoint x: 31, startPoint y: 529, endPoint x: 33, endPoint y: 522, distance: 7.3
click at [31, 529] on icon at bounding box center [31, 530] width 7 height 7
click at [0, 0] on input "checkbox" at bounding box center [0, 0] width 0 height 0
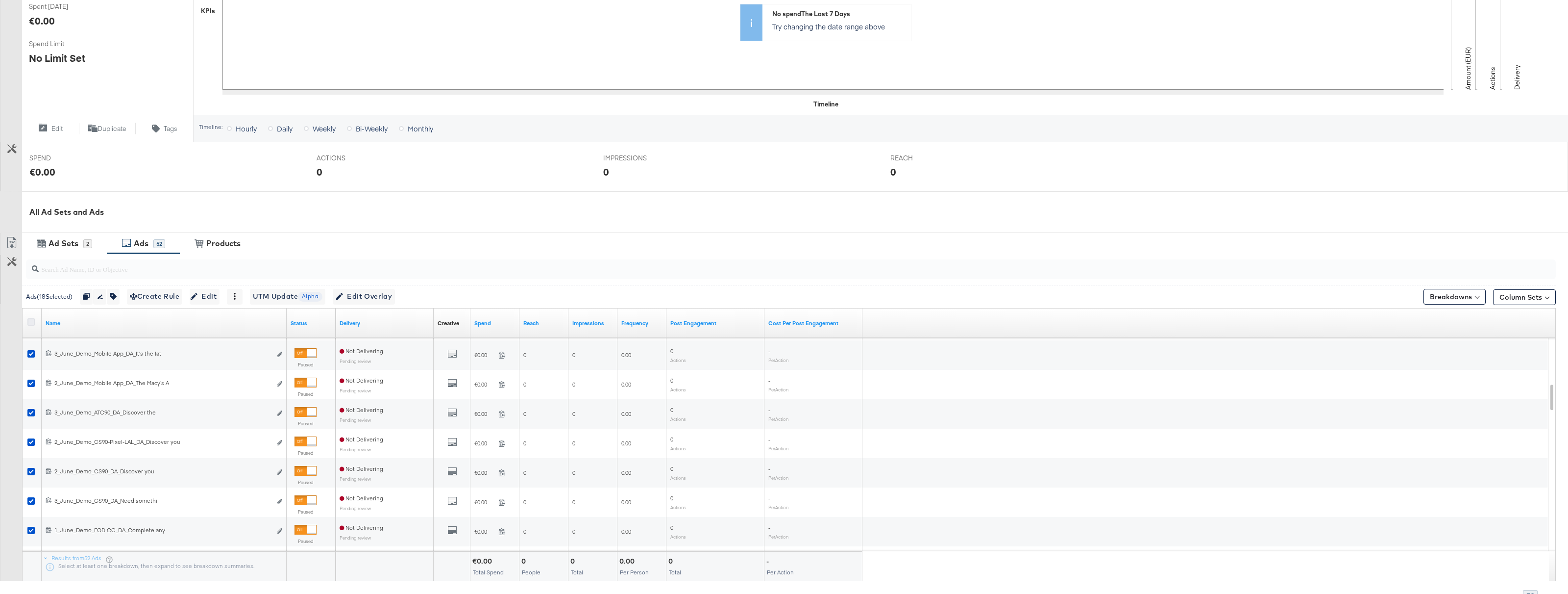
click at [32, 320] on icon at bounding box center [31, 322] width 7 height 7
click at [0, 0] on input "checkbox" at bounding box center [0, 0] width 0 height 0
click at [243, 295] on div at bounding box center [236, 297] width 16 height 16
click at [239, 295] on icon at bounding box center [235, 296] width 7 height 7
click at [272, 345] on div "Delete" at bounding box center [269, 344] width 54 height 16
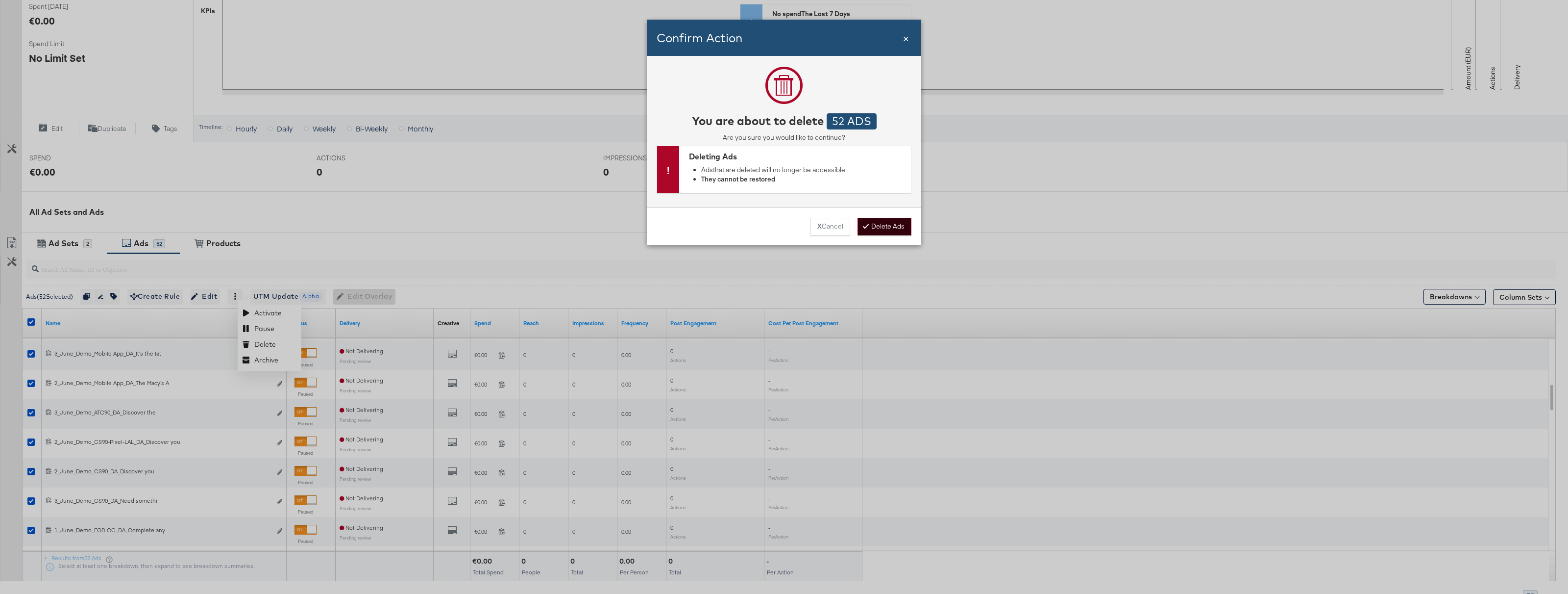
click at [895, 226] on button "Delete Ads" at bounding box center [884, 226] width 54 height 18
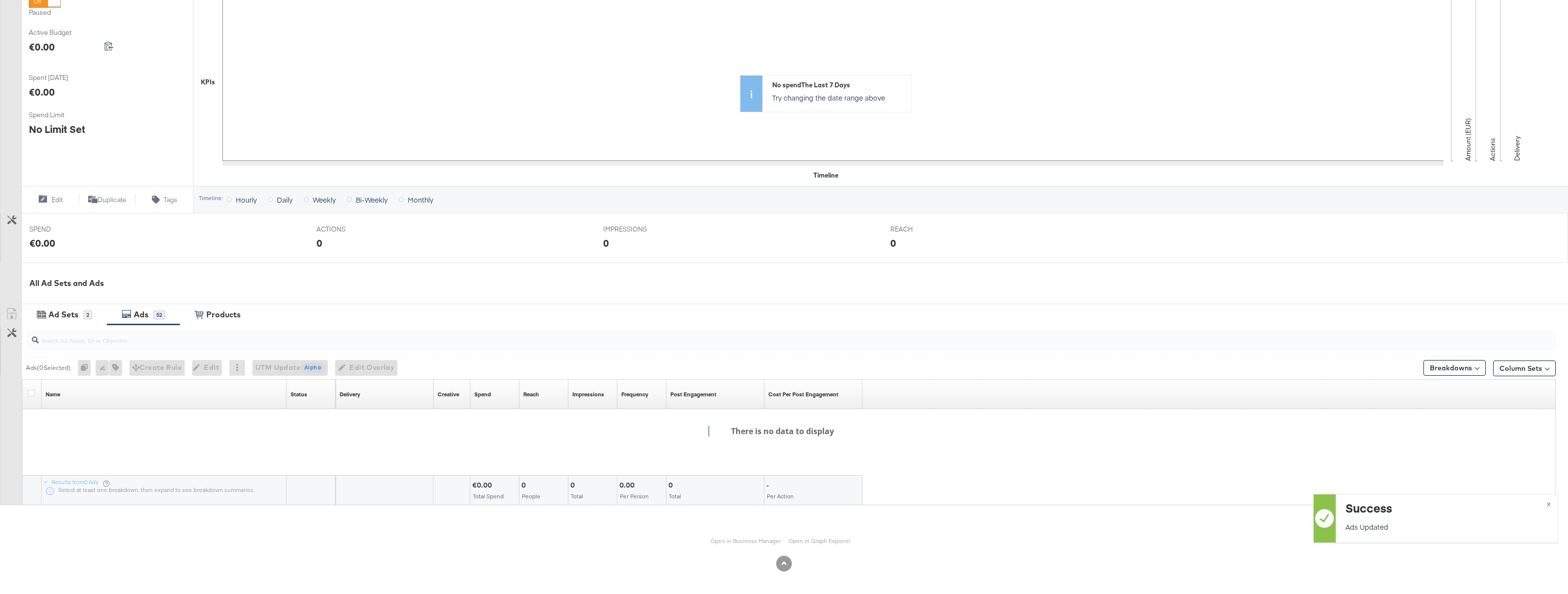
scroll to position [184, 0]
click at [61, 314] on div "Ad Sets" at bounding box center [63, 314] width 30 height 11
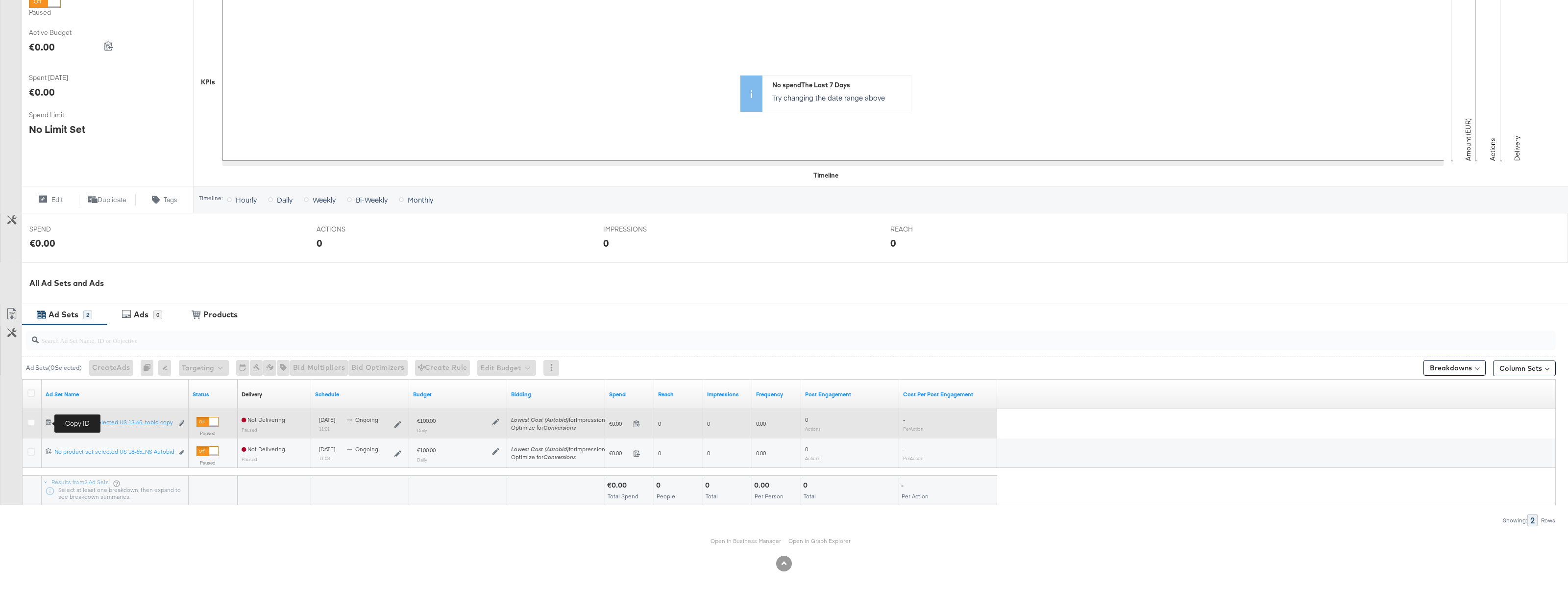
click at [45, 421] on icon at bounding box center [49, 422] width 7 height 7
